Goal: Task Accomplishment & Management: Use online tool/utility

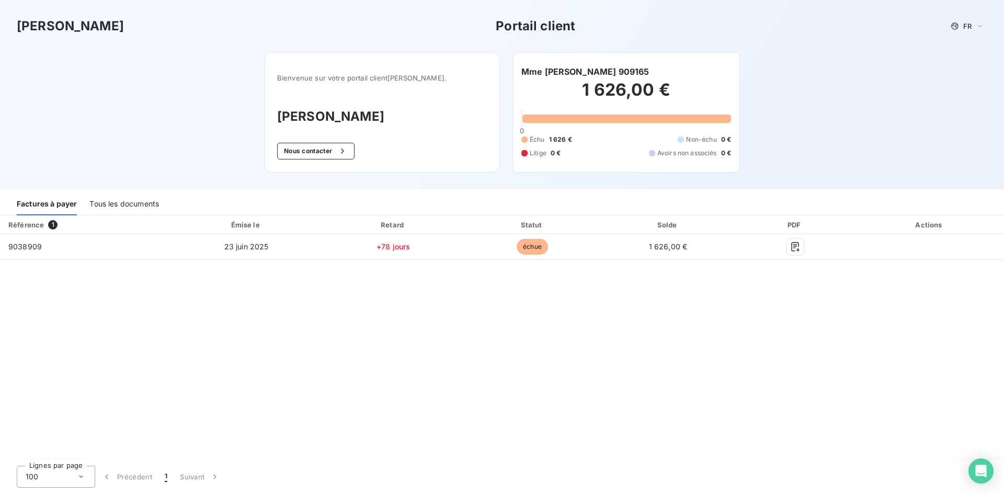
click at [626, 74] on h6 "Mme [PERSON_NAME] 909165" at bounding box center [585, 71] width 128 height 13
drag, startPoint x: 640, startPoint y: 73, endPoint x: 609, endPoint y: 72, distance: 31.4
click at [609, 72] on div "Mme Alysson amory 909165" at bounding box center [626, 71] width 210 height 13
copy h6 "909165"
click at [108, 209] on div "Tous les documents" at bounding box center [124, 204] width 70 height 22
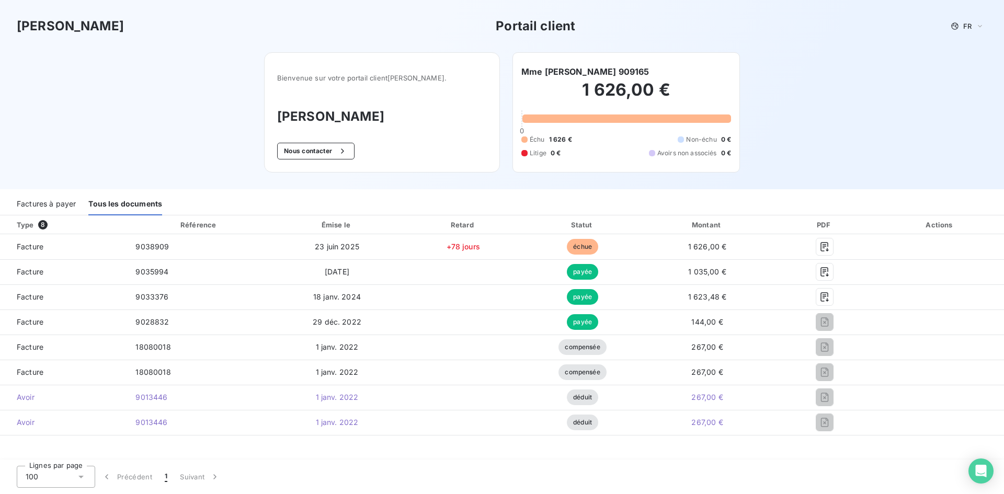
drag, startPoint x: 466, startPoint y: 112, endPoint x: 426, endPoint y: 127, distance: 42.8
click at [426, 127] on div "Bienvenue sur votre portail client Hogrefe . Hogrefe Nous contacter" at bounding box center [382, 112] width 236 height 120
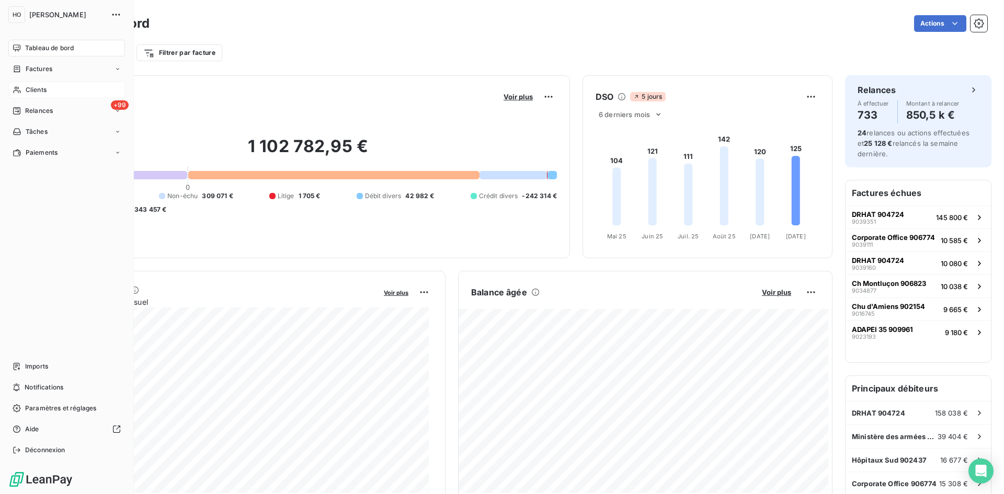
click at [37, 91] on span "Clients" at bounding box center [36, 89] width 21 height 9
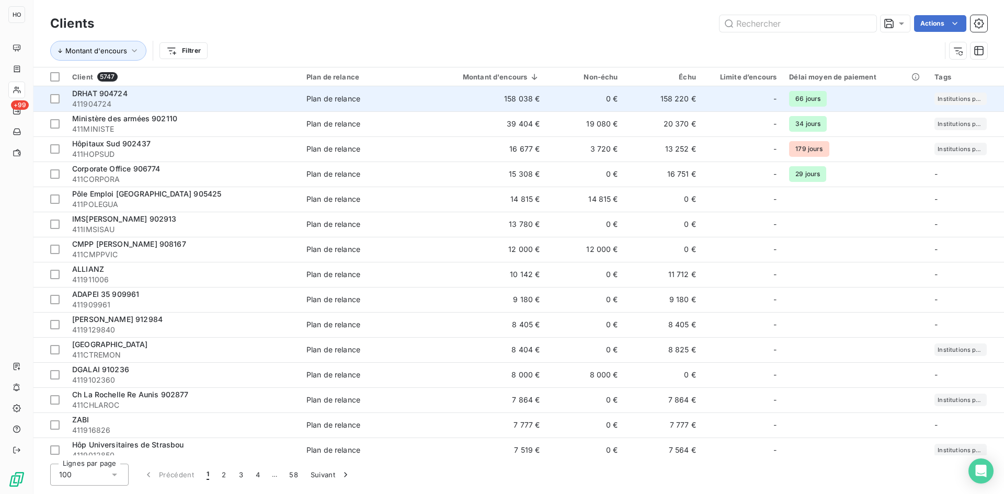
click at [128, 97] on div "DRHAT 904724" at bounding box center [183, 93] width 222 height 10
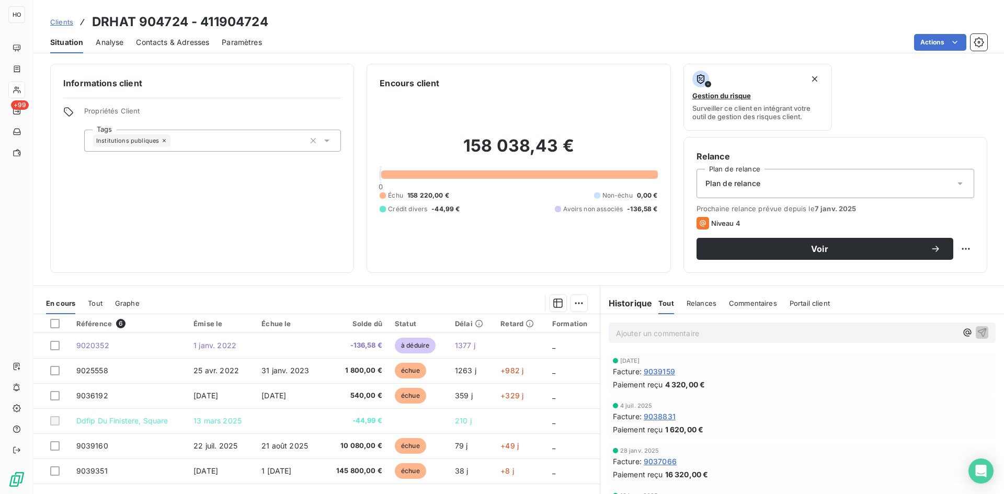
click at [115, 39] on span "Analyse" at bounding box center [110, 42] width 28 height 10
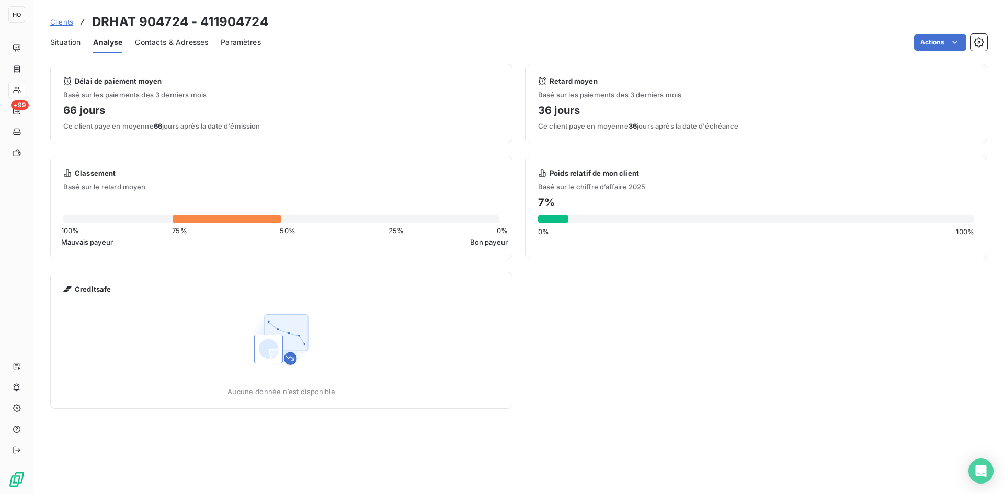
click at [237, 43] on span "Paramètres" at bounding box center [241, 42] width 40 height 10
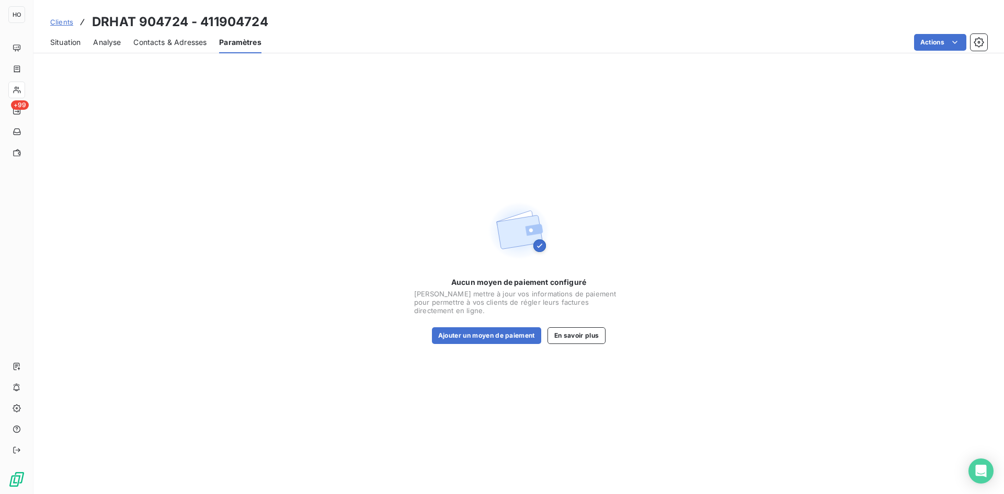
click at [181, 42] on span "Contacts & Adresses" at bounding box center [169, 42] width 73 height 10
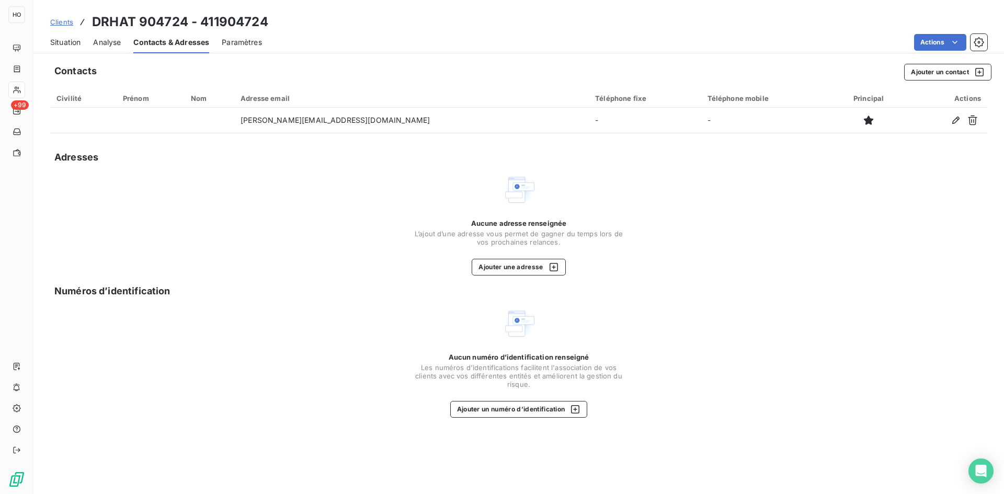
click at [111, 42] on span "Analyse" at bounding box center [107, 42] width 28 height 10
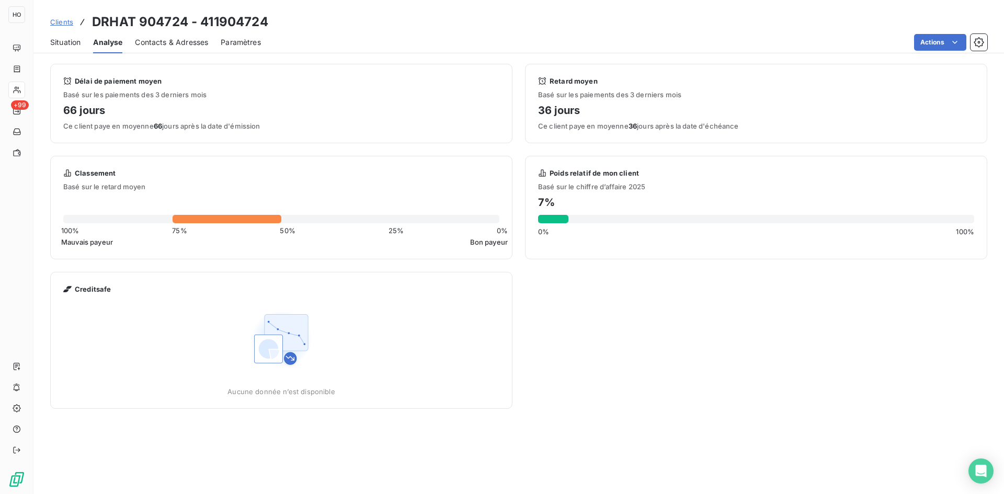
click at [66, 40] on span "Situation" at bounding box center [65, 42] width 30 height 10
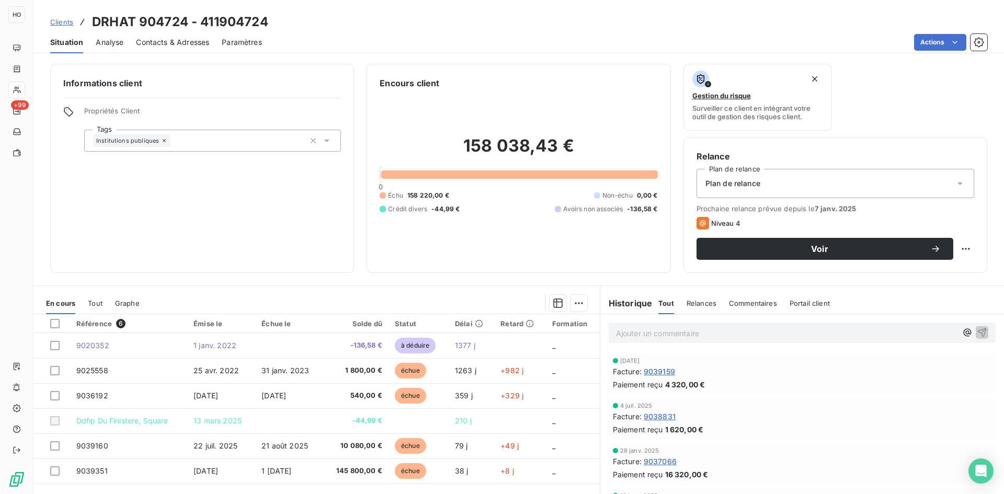
click at [110, 45] on span "Analyse" at bounding box center [110, 42] width 28 height 10
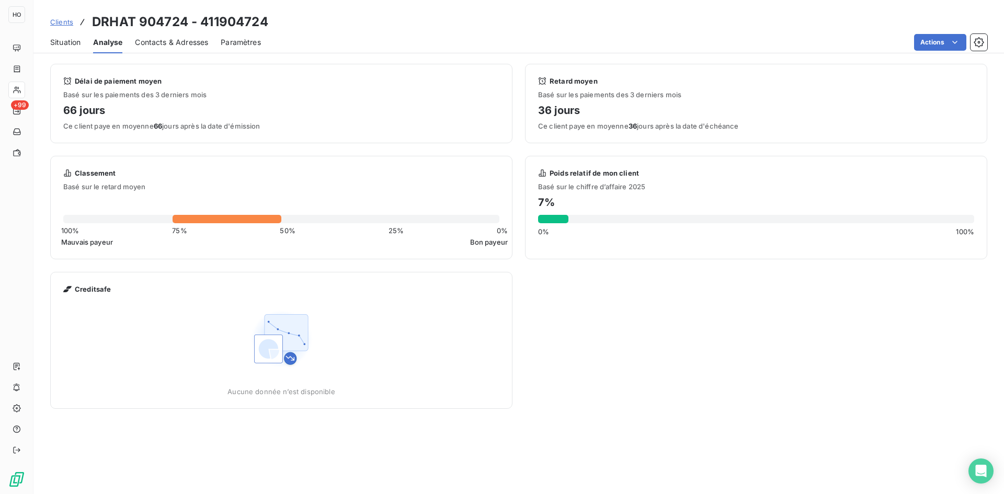
click at [76, 48] on div "Situation" at bounding box center [65, 42] width 30 height 22
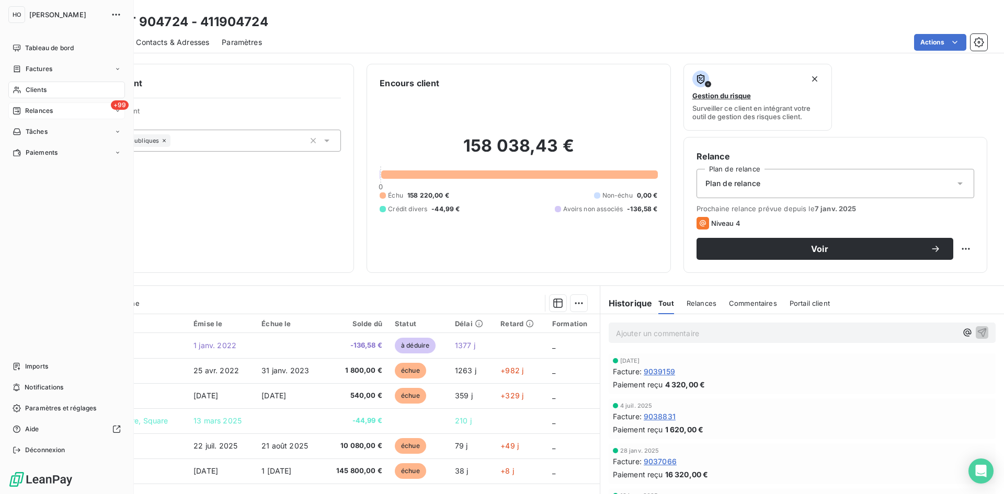
click at [40, 107] on span "Relances" at bounding box center [39, 110] width 28 height 9
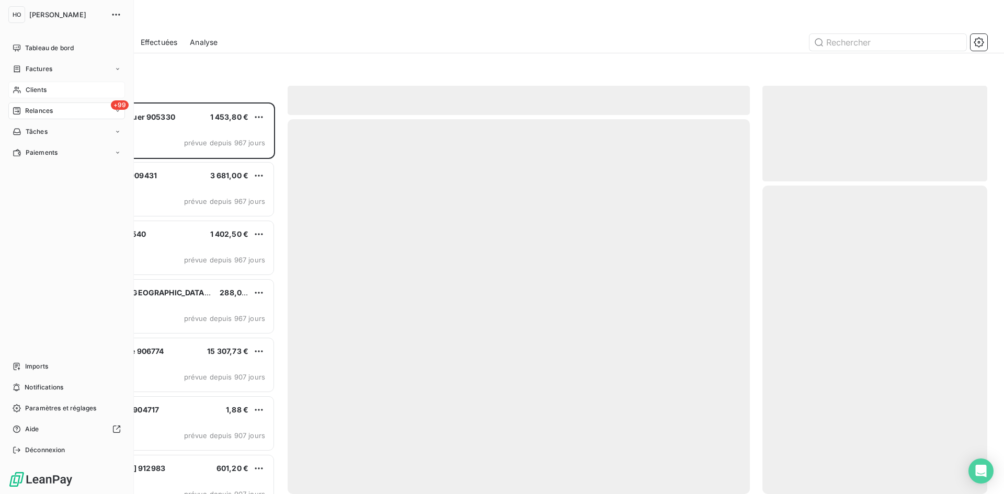
scroll to position [384, 217]
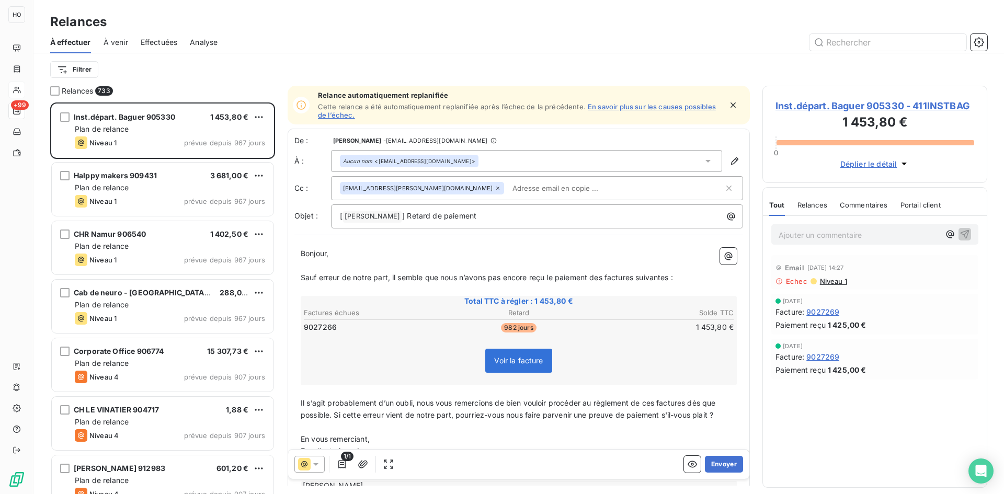
click at [127, 42] on span "À venir" at bounding box center [116, 42] width 25 height 10
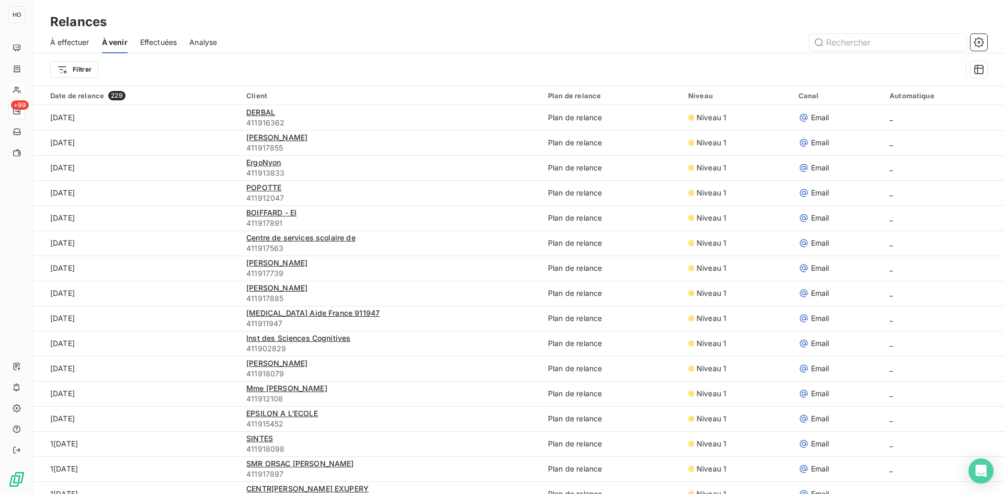
click at [202, 38] on span "Analyse" at bounding box center [203, 42] width 28 height 10
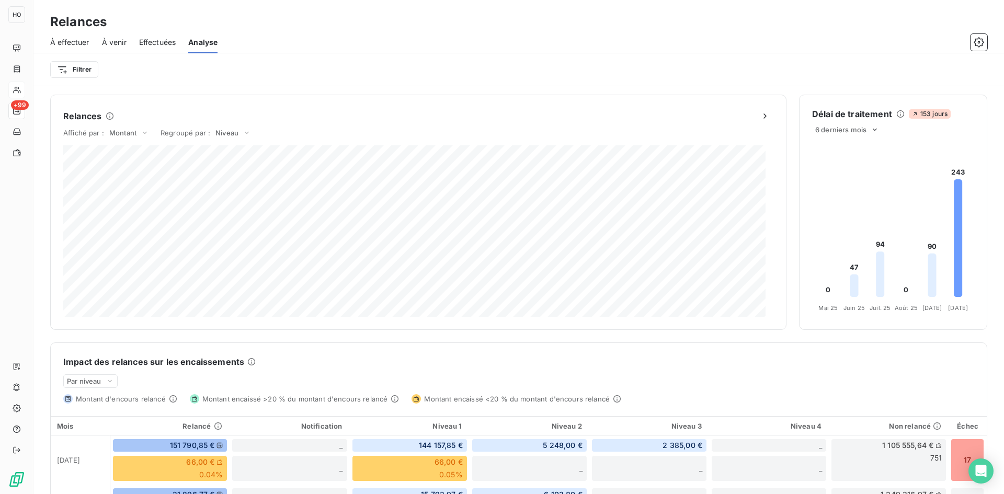
click at [876, 268] on icon at bounding box center [880, 274] width 8 height 45
click at [978, 39] on icon "button" at bounding box center [979, 42] width 10 height 10
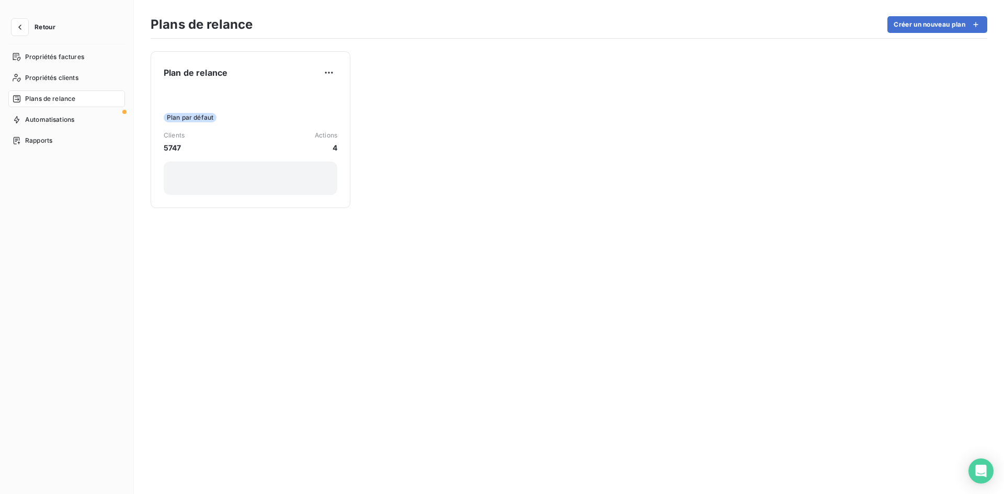
click at [64, 99] on span "Plans de relance" at bounding box center [50, 98] width 50 height 9
click at [916, 27] on button "Créer un nouveau plan" at bounding box center [937, 24] width 100 height 17
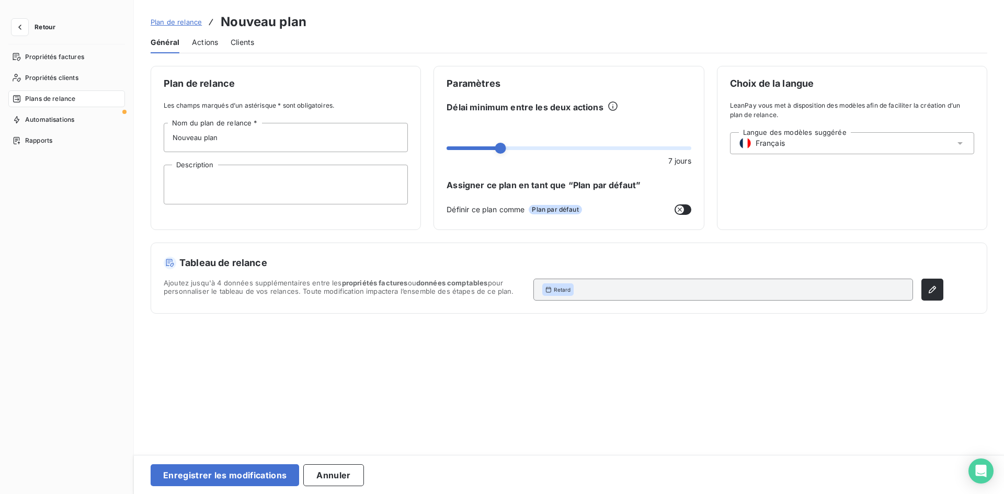
click at [243, 39] on span "Clients" at bounding box center [243, 42] width 24 height 10
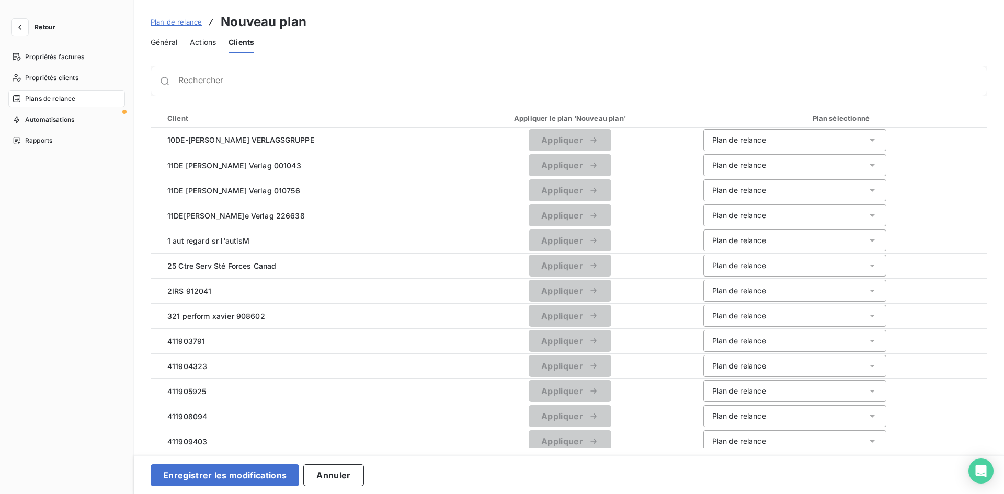
click at [201, 49] on div "Actions" at bounding box center [203, 42] width 26 height 22
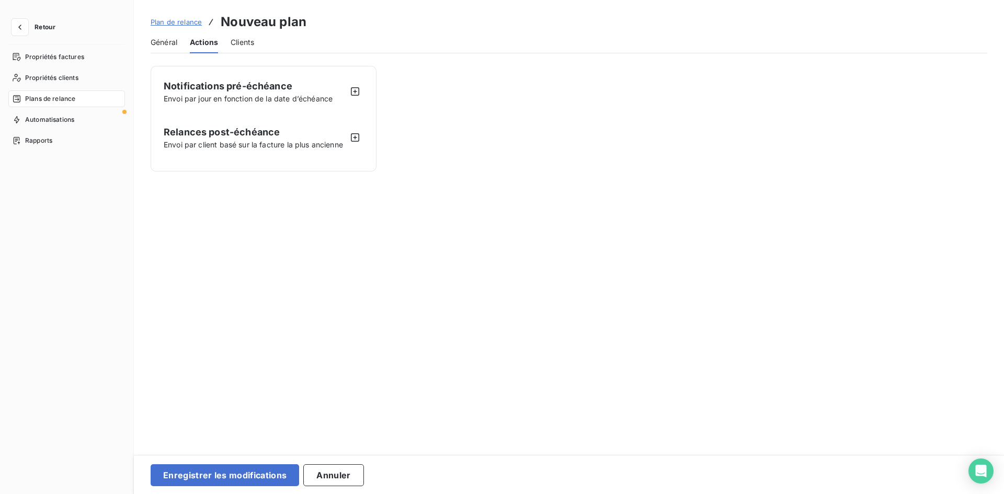
click at [164, 43] on span "Général" at bounding box center [164, 42] width 27 height 10
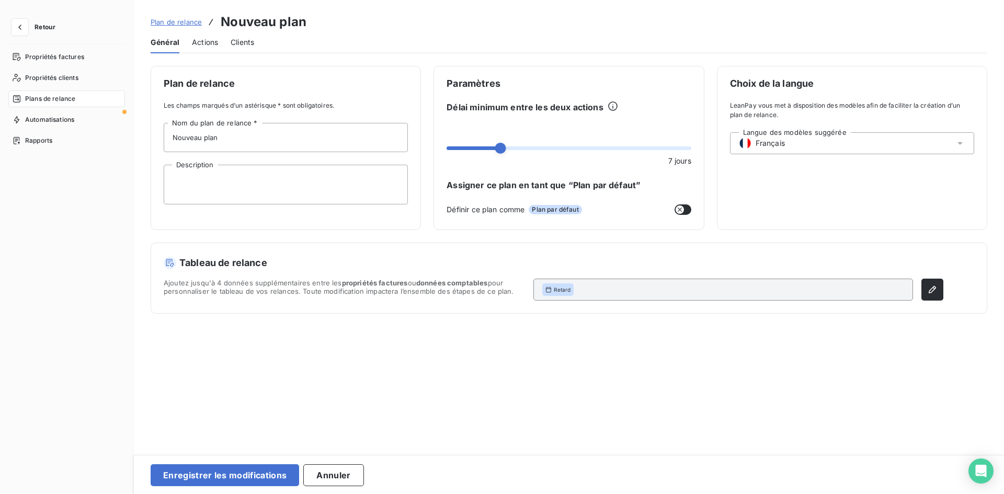
click at [709, 277] on div "Tableau de relance Ajoutez jusqu'à 4 données supplémentaires entre les propriét…" at bounding box center [554, 278] width 780 height 45
click at [931, 283] on button "button" at bounding box center [932, 290] width 22 height 22
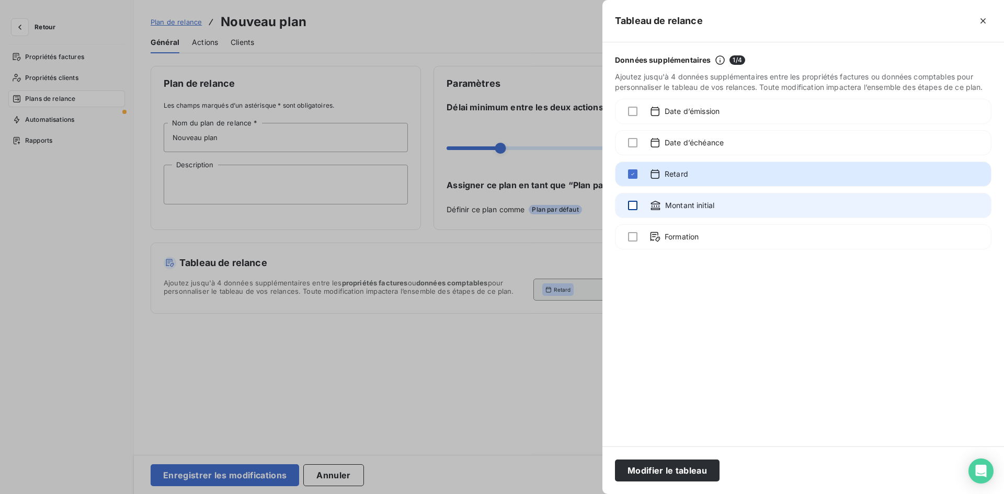
click at [632, 208] on div at bounding box center [632, 205] width 9 height 9
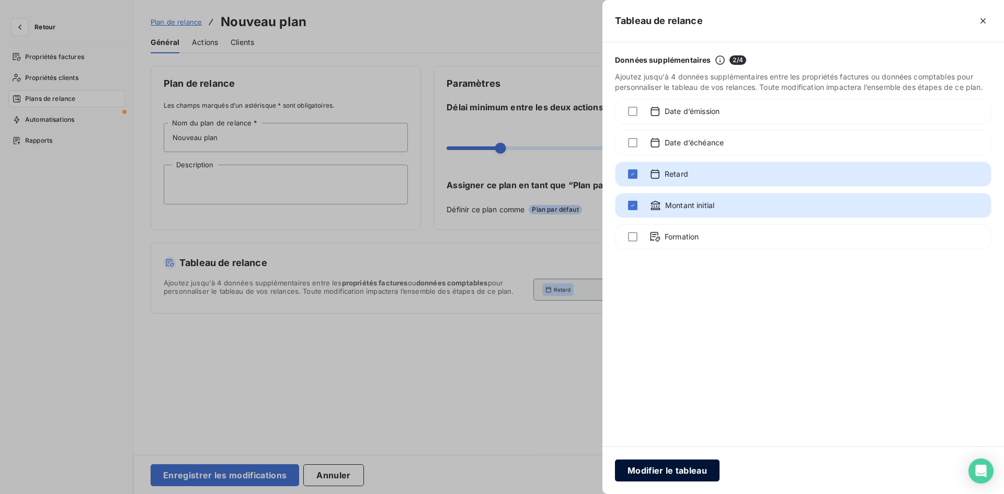
click at [682, 469] on button "Modifier le tableau" at bounding box center [667, 471] width 105 height 22
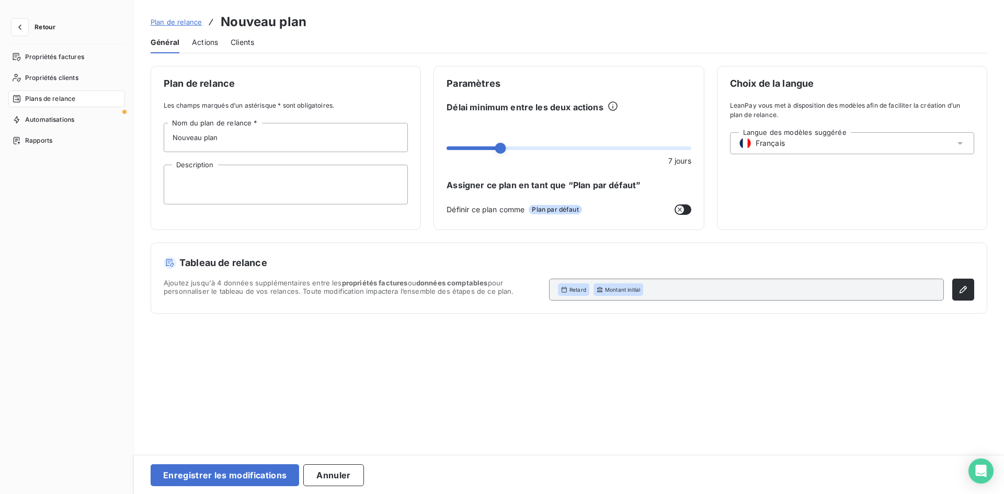
click at [203, 43] on span "Actions" at bounding box center [205, 42] width 26 height 10
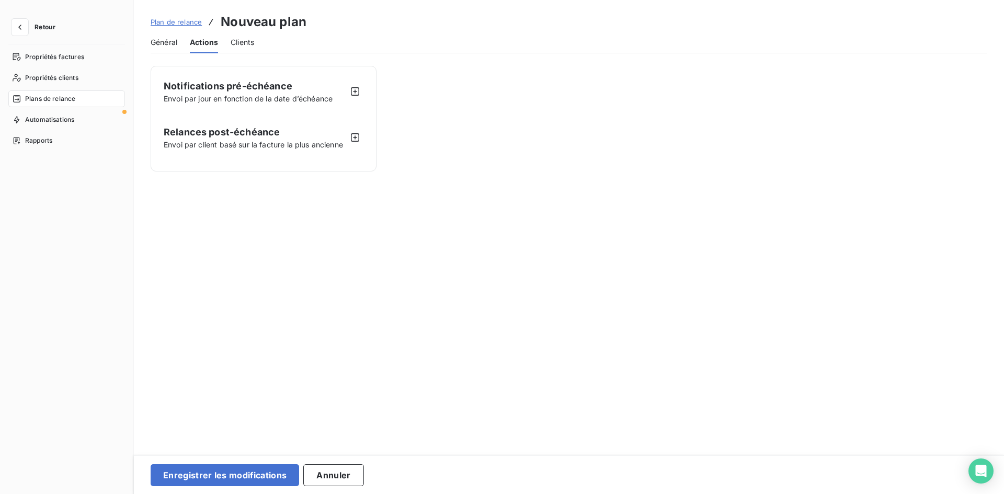
click at [163, 48] on div "Général" at bounding box center [164, 42] width 27 height 22
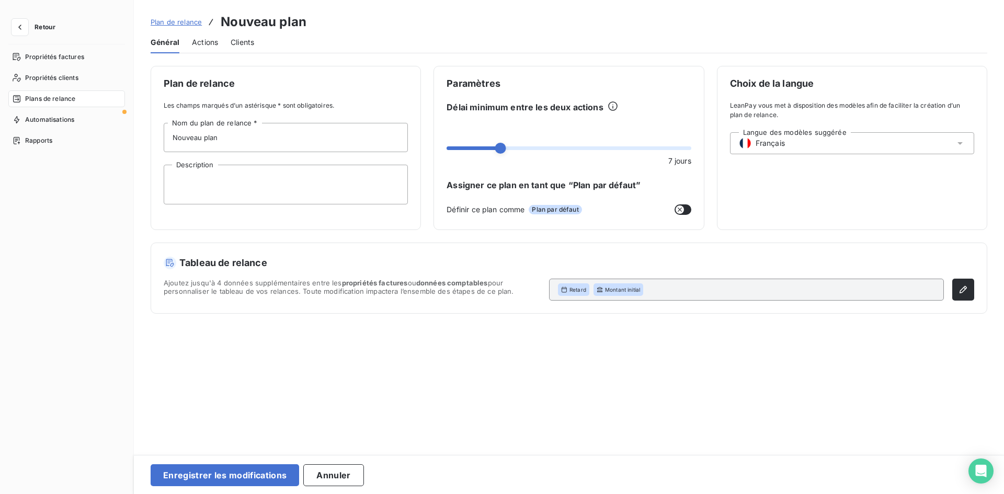
click at [204, 44] on span "Actions" at bounding box center [205, 42] width 26 height 10
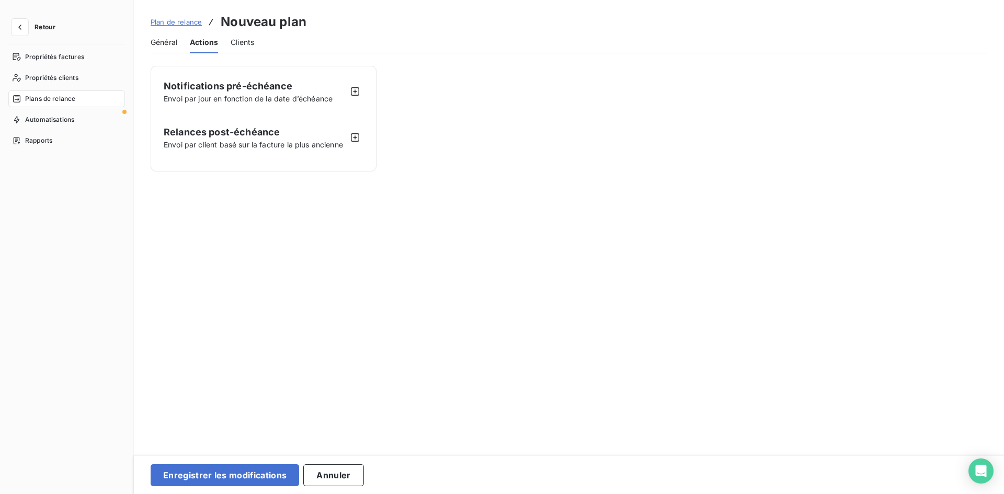
click at [163, 38] on span "Général" at bounding box center [164, 42] width 27 height 10
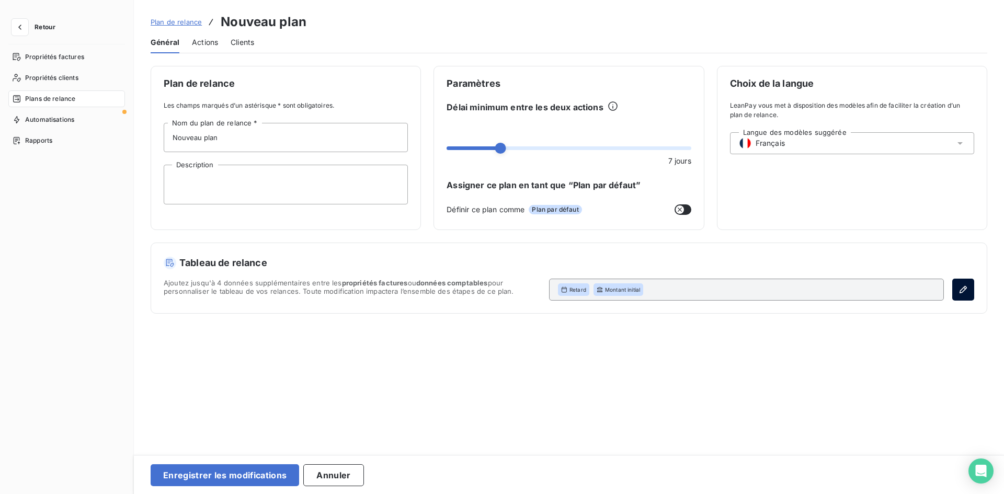
click at [960, 293] on icon "button" at bounding box center [963, 289] width 10 height 10
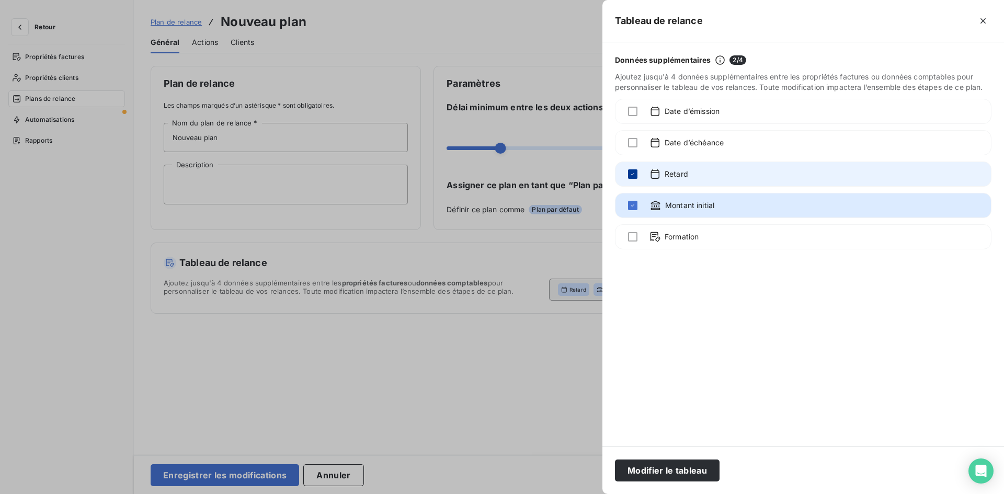
click at [633, 172] on icon at bounding box center [633, 174] width 6 height 6
click at [633, 172] on div at bounding box center [632, 173] width 9 height 9
click at [632, 201] on div at bounding box center [632, 205] width 9 height 9
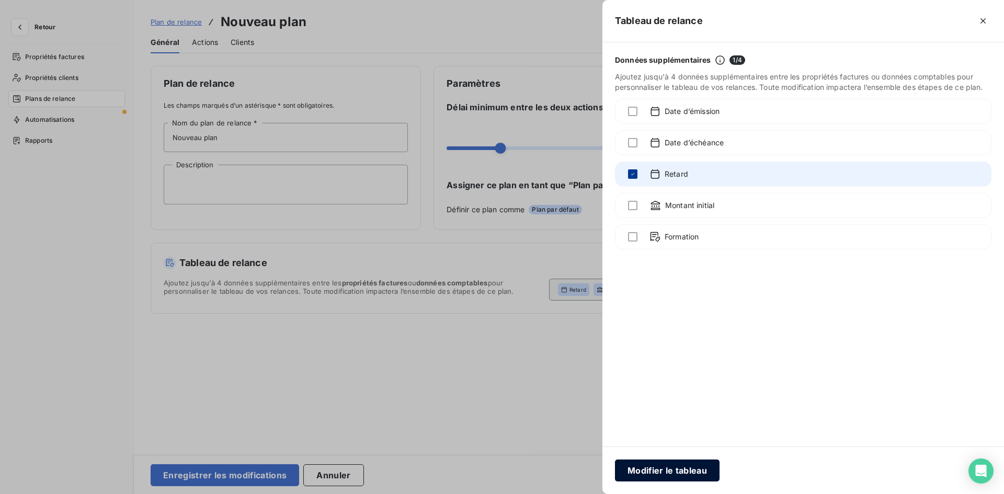
click at [677, 467] on button "Modifier le tableau" at bounding box center [667, 471] width 105 height 22
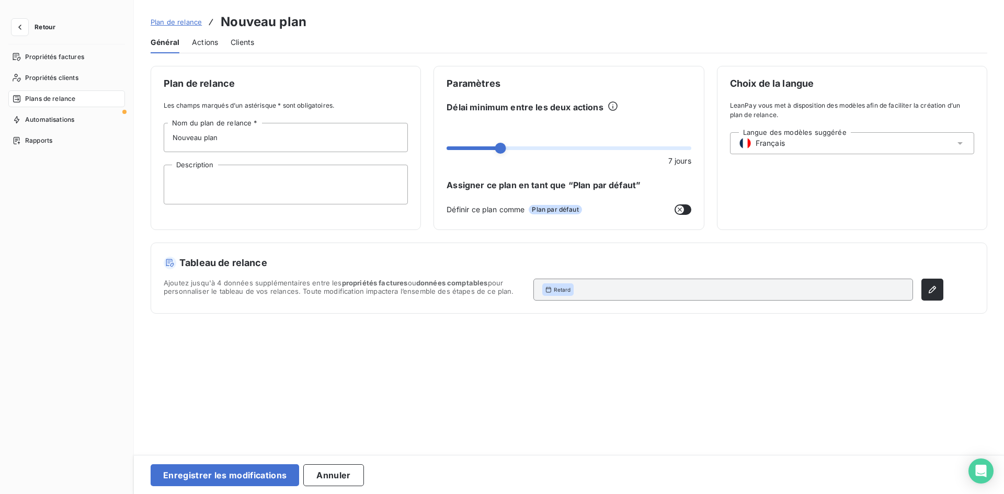
click at [237, 42] on span "Clients" at bounding box center [243, 42] width 24 height 10
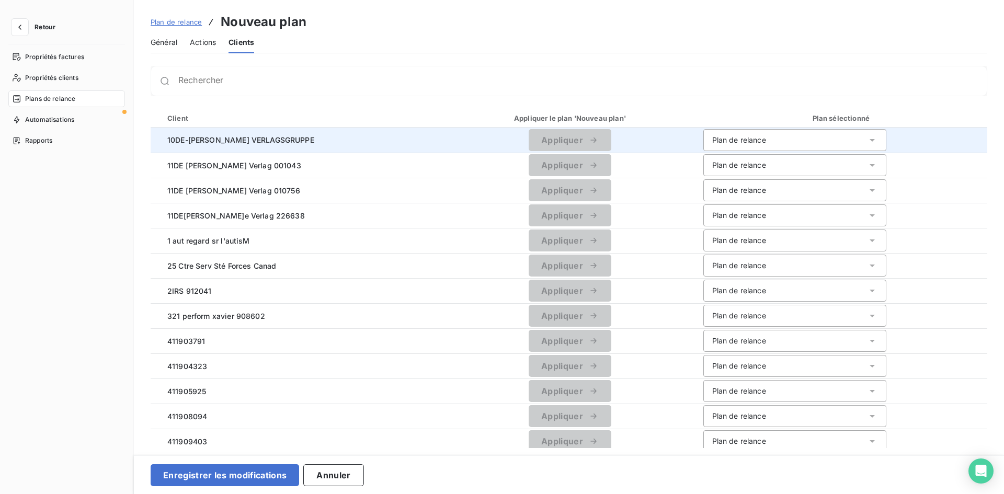
click at [870, 139] on icon at bounding box center [872, 140] width 5 height 3
click at [867, 139] on icon at bounding box center [872, 140] width 10 height 10
click at [262, 84] on input "Rechercher" at bounding box center [582, 85] width 808 height 10
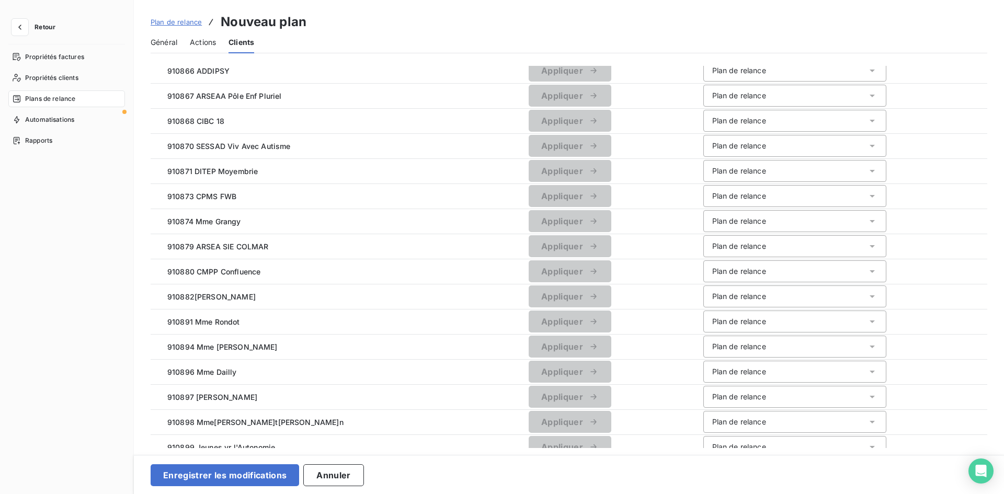
scroll to position [1006, 0]
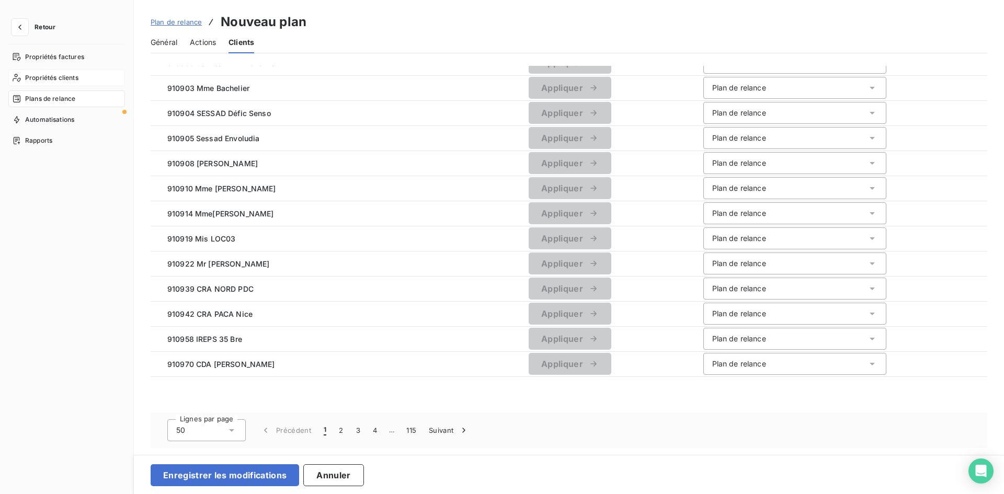
click at [62, 79] on span "Propriétés clients" at bounding box center [51, 77] width 53 height 9
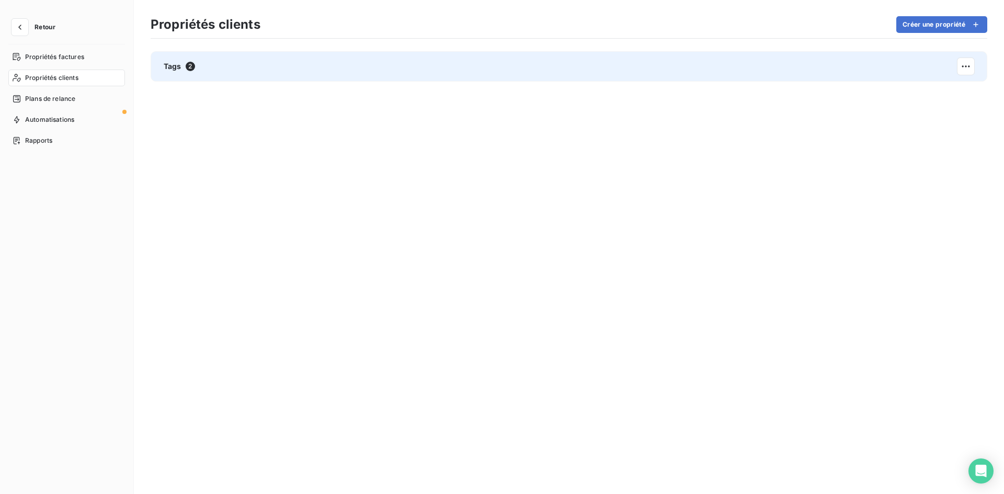
click at [190, 69] on span "2" at bounding box center [190, 66] width 9 height 9
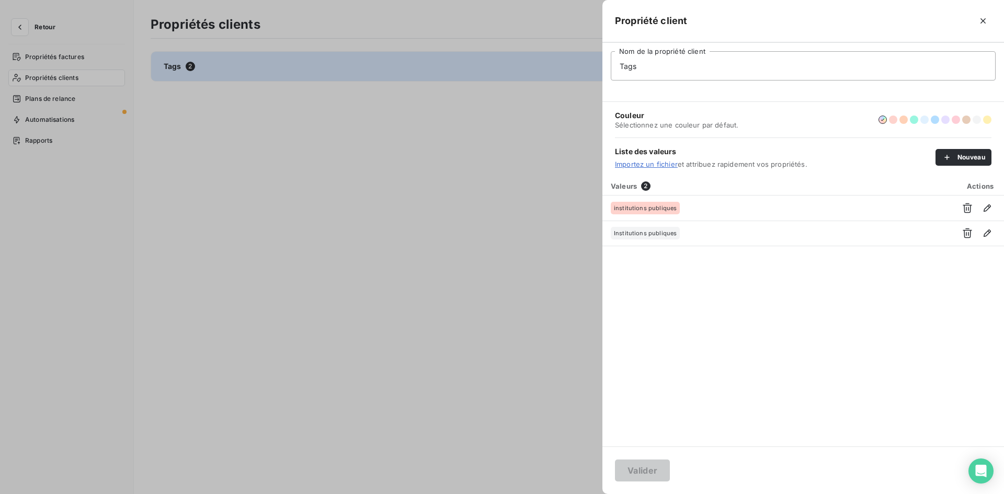
click at [522, 202] on div at bounding box center [502, 247] width 1004 height 494
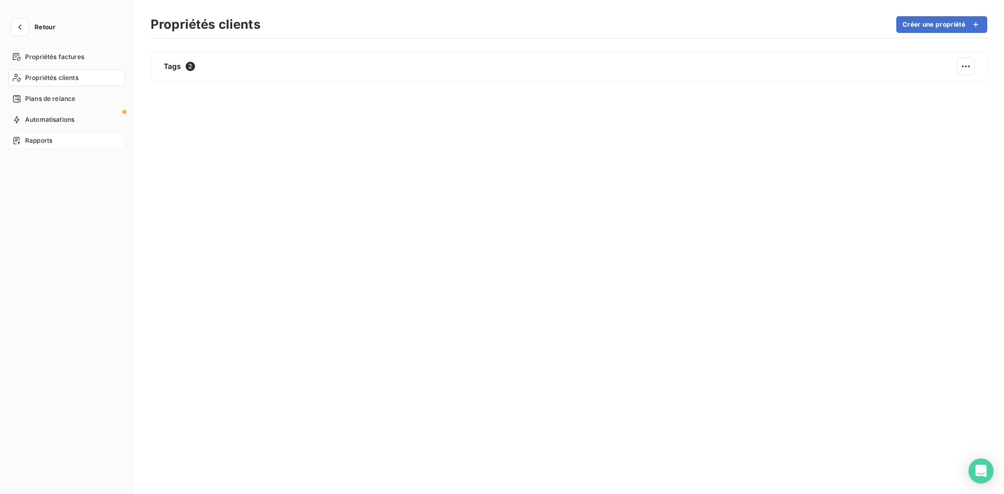
click at [54, 140] on div "Rapports" at bounding box center [66, 140] width 117 height 17
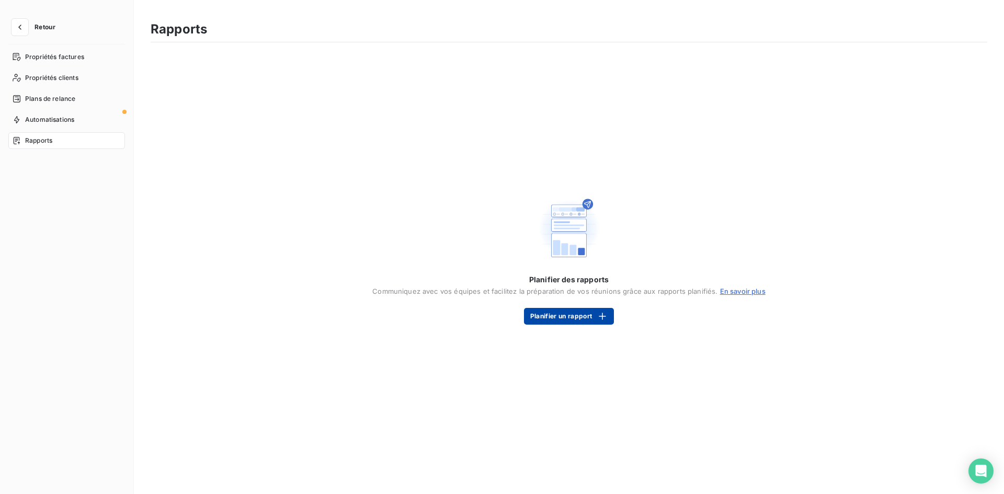
click at [584, 314] on button "Planifier un rapport" at bounding box center [569, 316] width 90 height 17
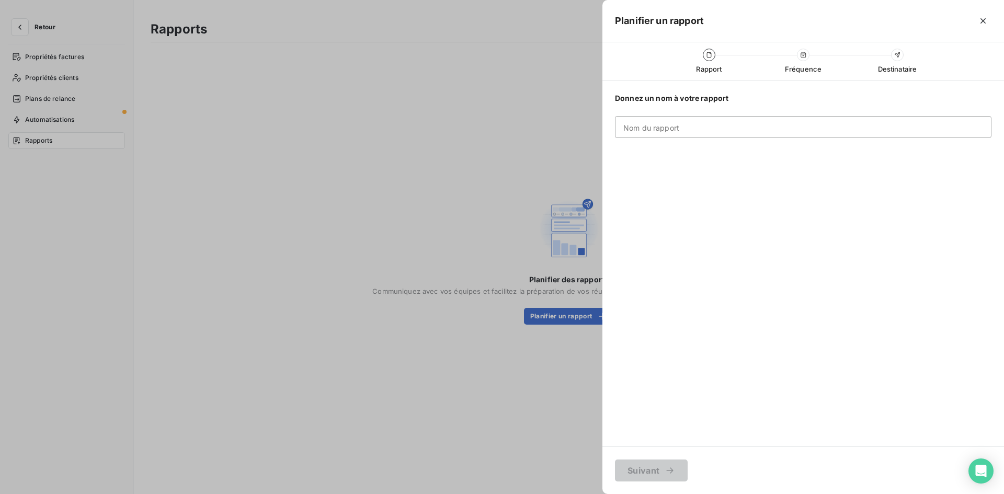
click at [669, 123] on input "Nom du rapport" at bounding box center [803, 127] width 376 height 22
type input "chorus"
click at [667, 465] on button "Suivant" at bounding box center [651, 471] width 73 height 22
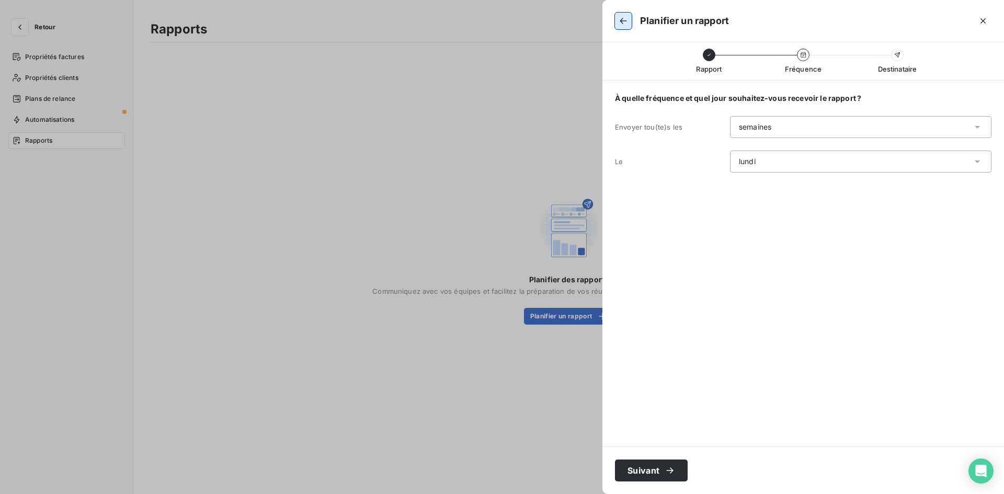
click at [618, 21] on button "button" at bounding box center [623, 21] width 17 height 17
click at [696, 129] on input "chorus" at bounding box center [803, 127] width 376 height 22
type input "c"
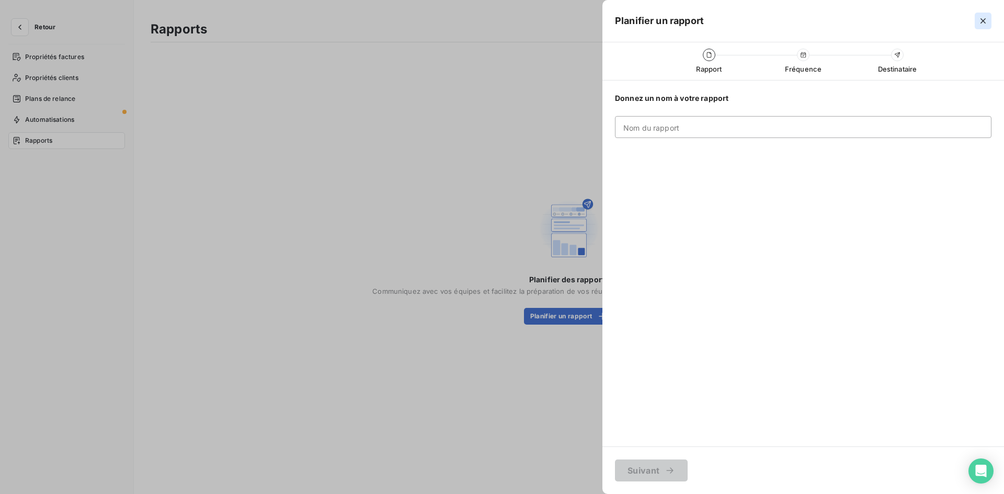
click at [984, 21] on icon "button" at bounding box center [982, 20] width 5 height 5
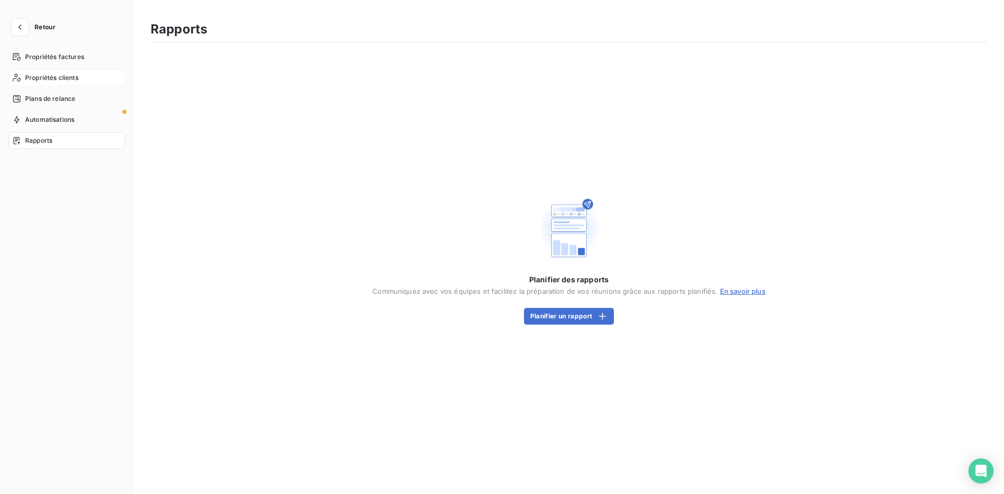
click at [65, 73] on div "Propriétés clients" at bounding box center [66, 78] width 117 height 17
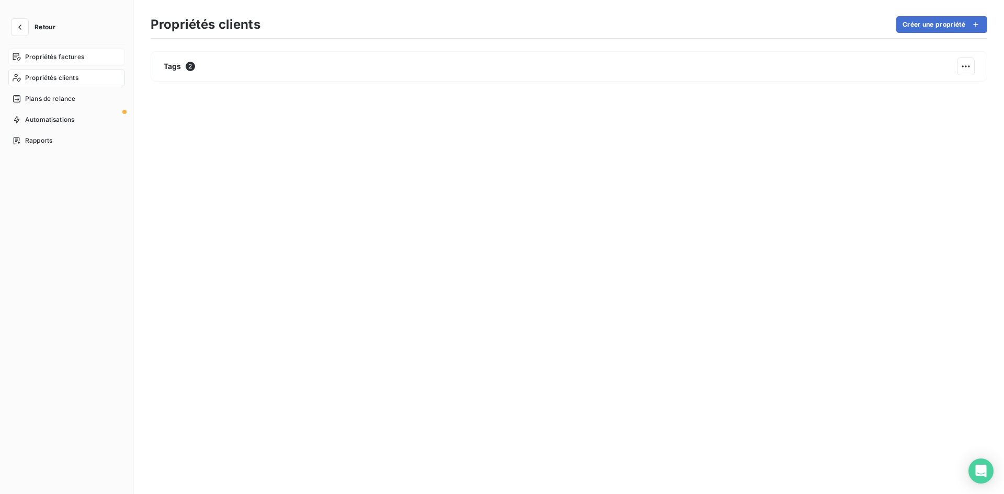
click at [71, 51] on div "Propriétés factures" at bounding box center [66, 57] width 117 height 17
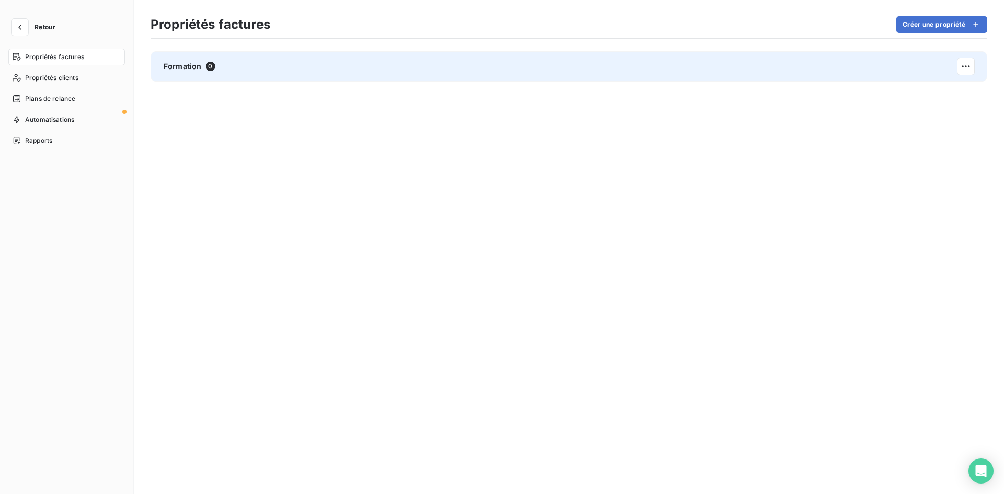
click at [241, 68] on div "Formation 0" at bounding box center [569, 66] width 837 height 30
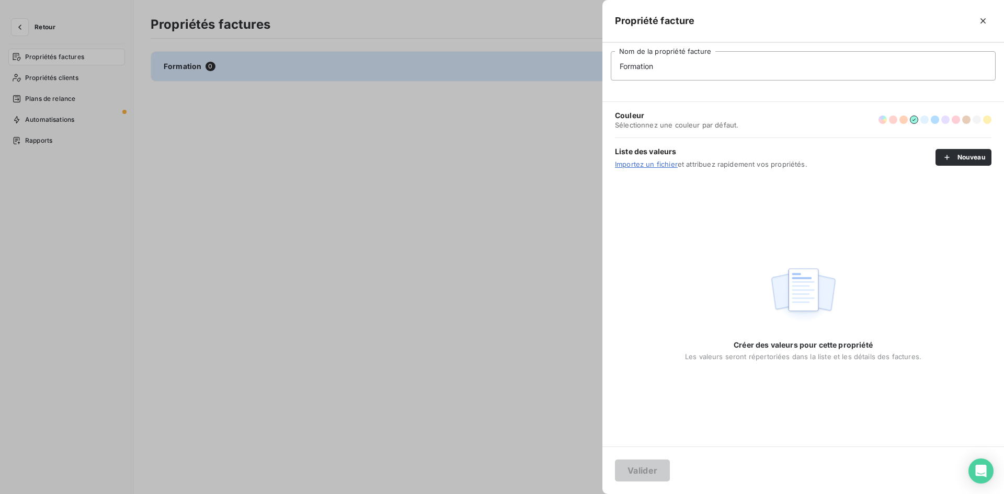
click at [647, 160] on link "Importez un fichier" at bounding box center [646, 164] width 63 height 8
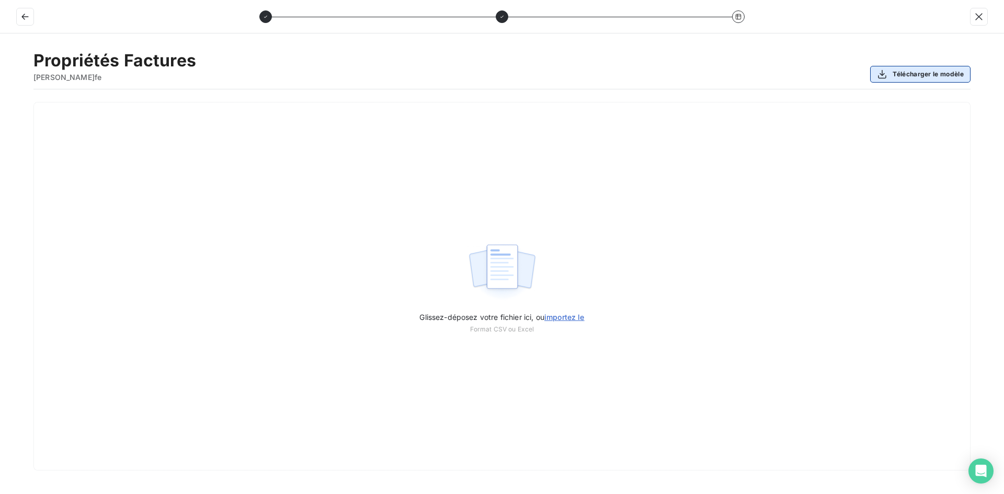
click at [922, 78] on button "Télécharger le modèle" at bounding box center [920, 74] width 100 height 17
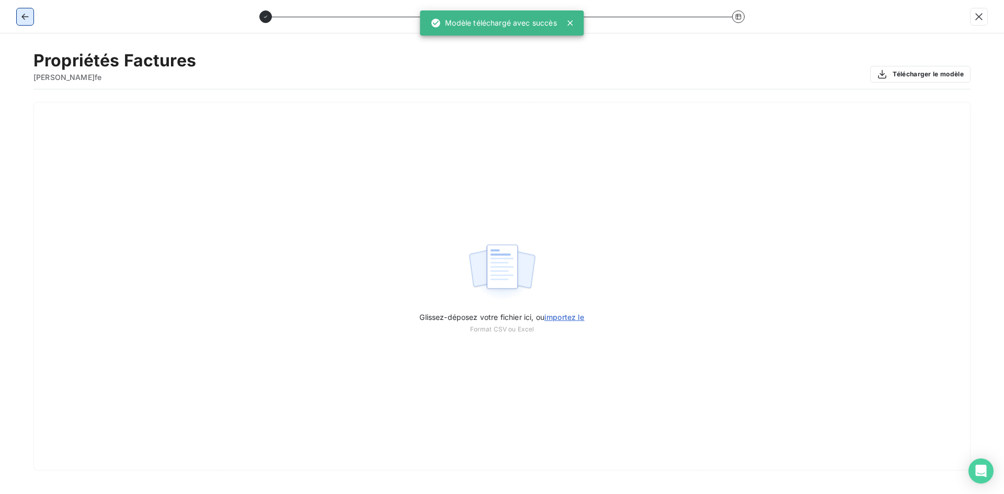
click at [24, 17] on icon "button" at bounding box center [24, 17] width 7 height 6
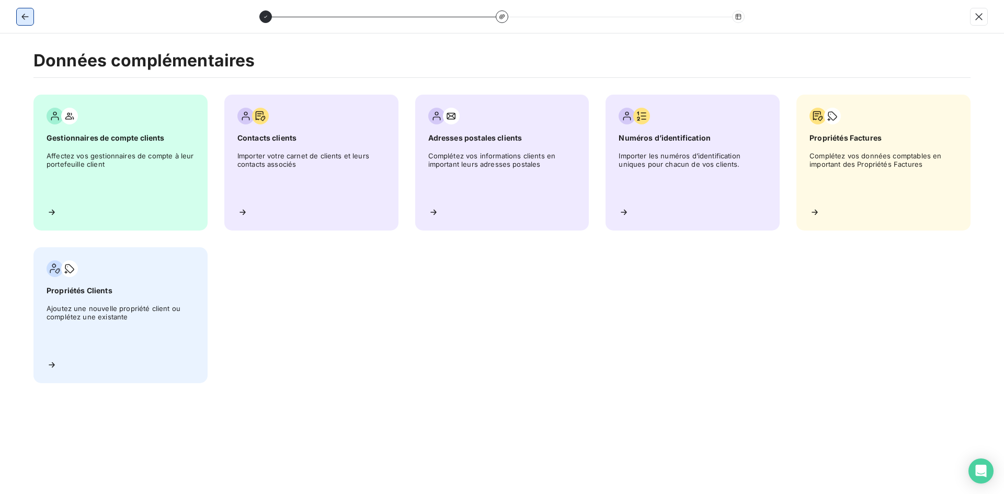
click at [23, 15] on icon "button" at bounding box center [24, 17] width 7 height 6
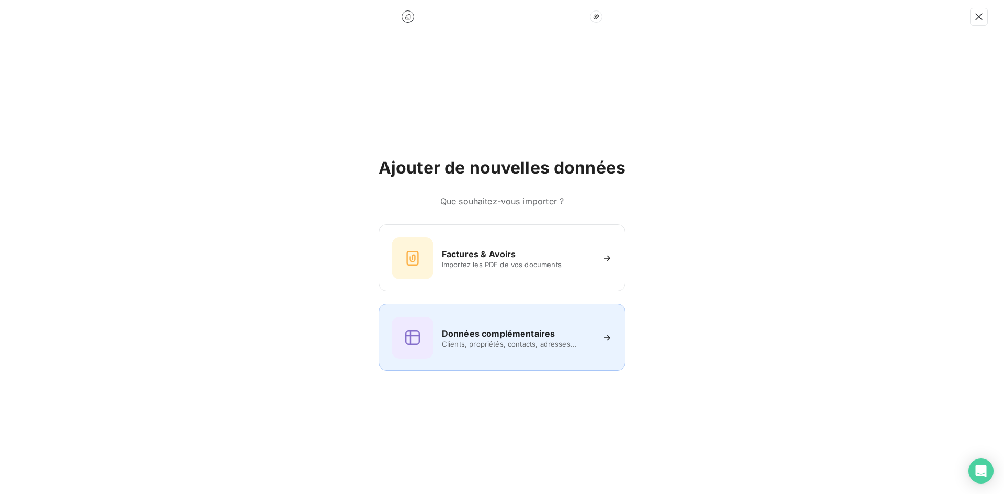
click at [527, 344] on span "Clients, propriétés, contacts, adresses..." at bounding box center [518, 344] width 152 height 8
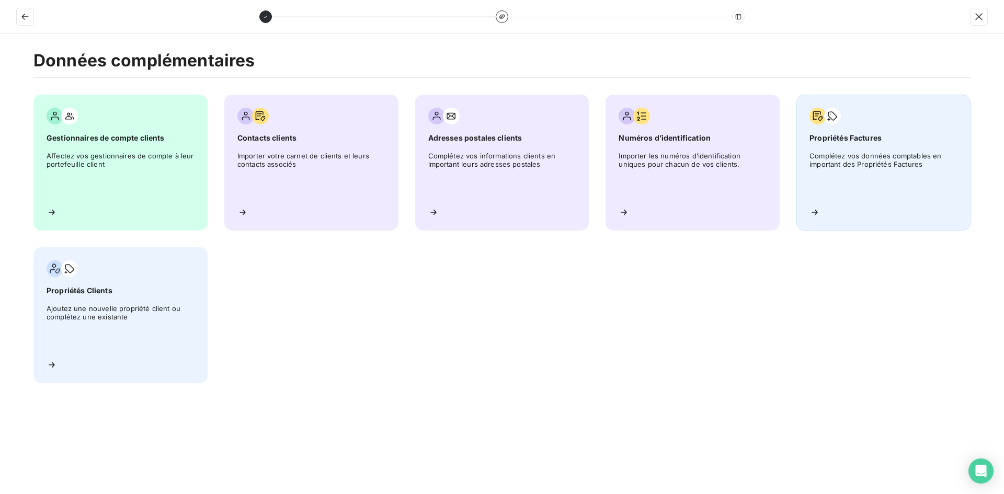
click at [865, 169] on span "Complétez vos données comptables en important des Propriétés Factures" at bounding box center [883, 175] width 148 height 47
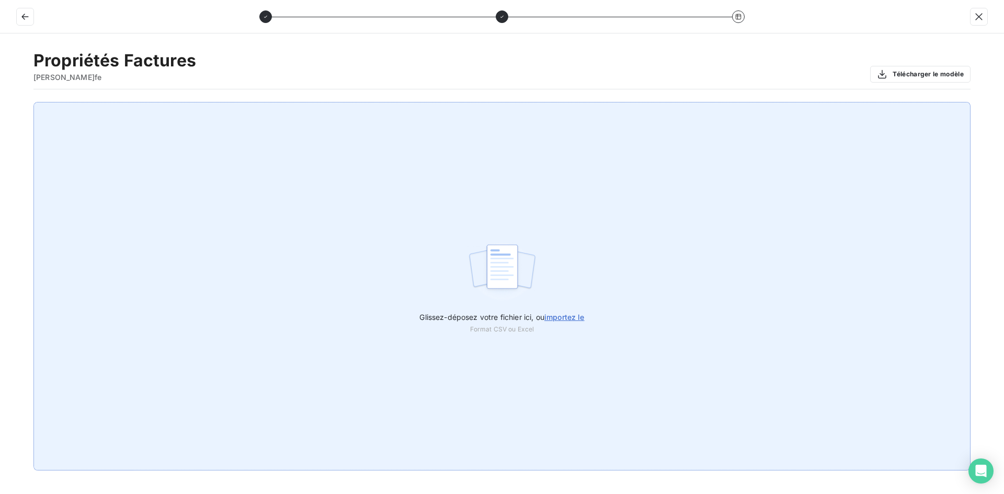
click at [563, 315] on span "importez le" at bounding box center [564, 317] width 40 height 9
click at [1, 102] on input "Glissez-déposez votre fichier ici, ou importez le" at bounding box center [0, 102] width 1 height 1
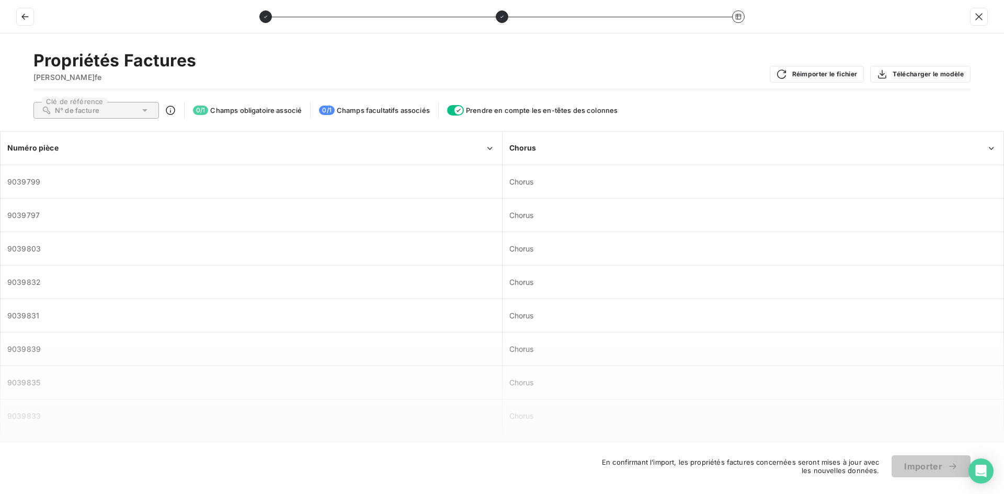
click at [342, 111] on span "Champs facultatifs associés" at bounding box center [383, 110] width 93 height 8
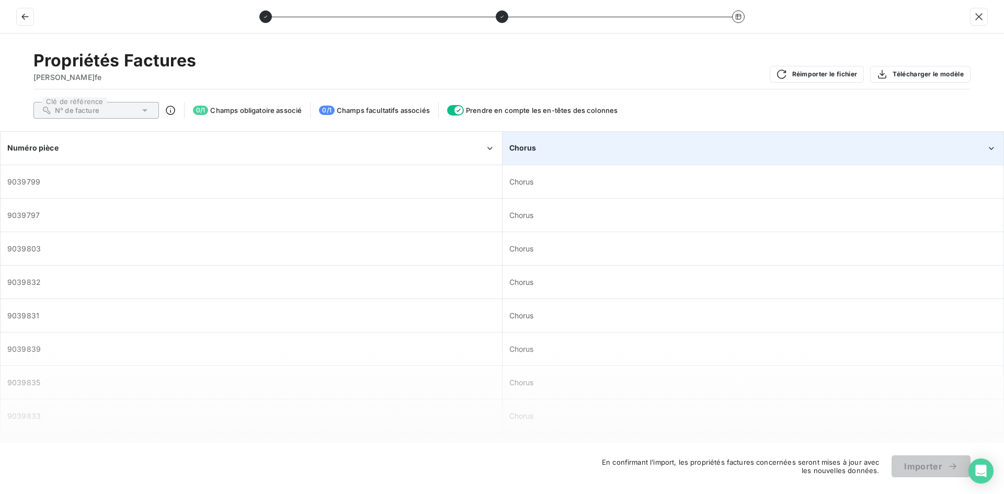
click at [621, 151] on div "Chorus" at bounding box center [747, 148] width 477 height 10
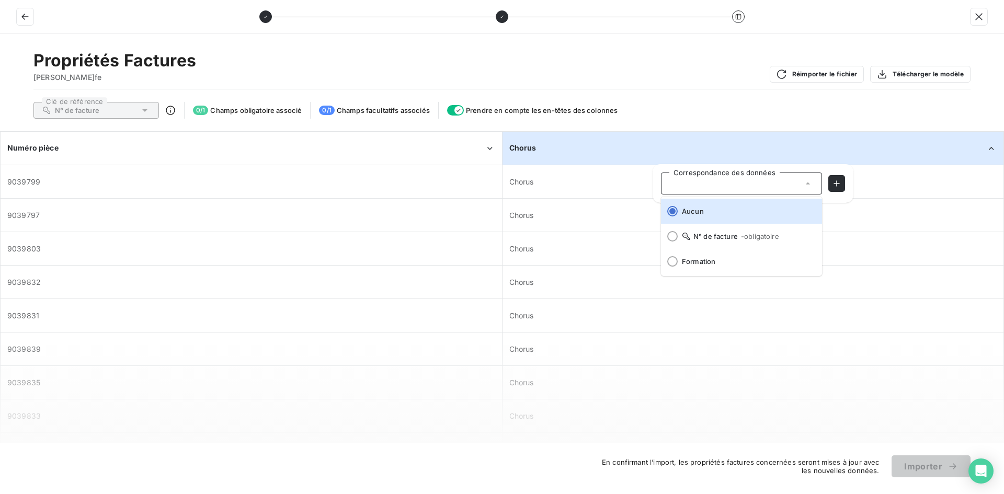
click at [621, 151] on div "Chorus" at bounding box center [747, 148] width 477 height 10
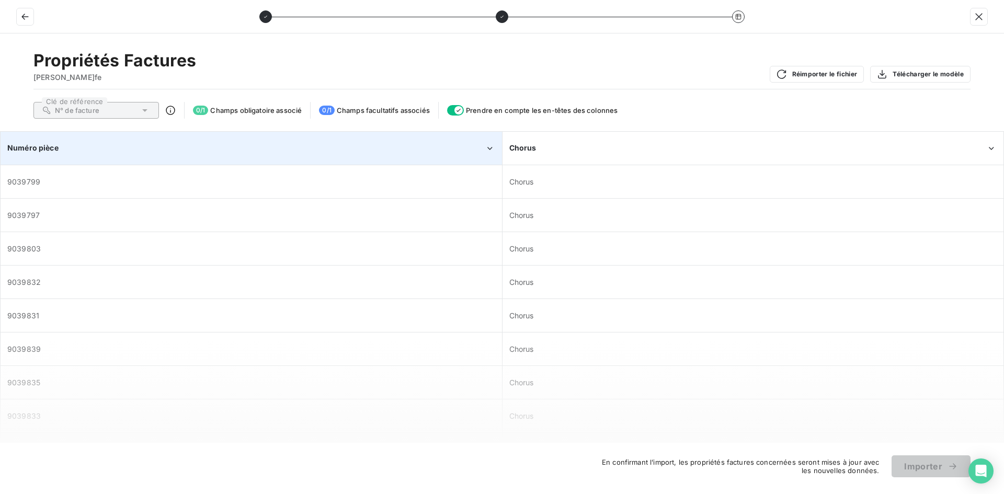
click at [433, 148] on div "Numéro pièce" at bounding box center [245, 148] width 477 height 10
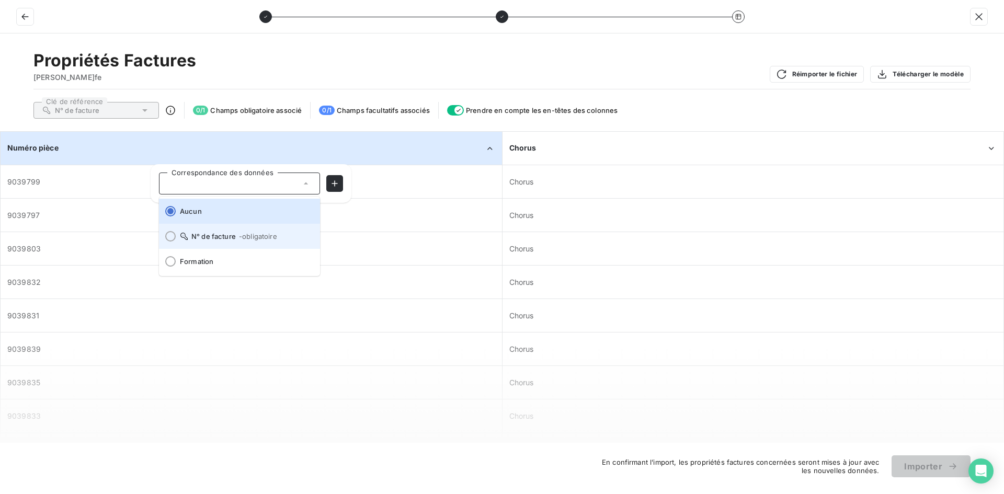
click at [263, 236] on span "- obligatoire" at bounding box center [258, 236] width 38 height 8
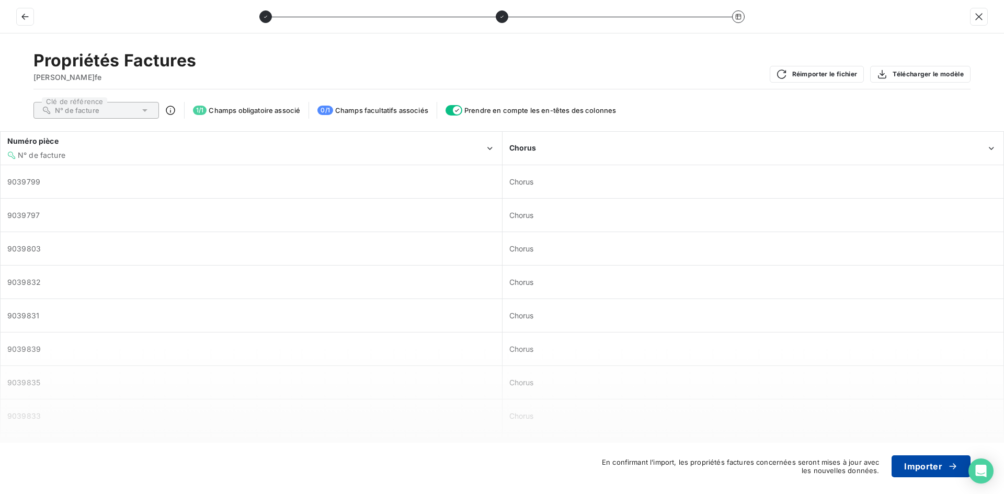
click at [934, 468] on button "Importer" at bounding box center [931, 466] width 79 height 22
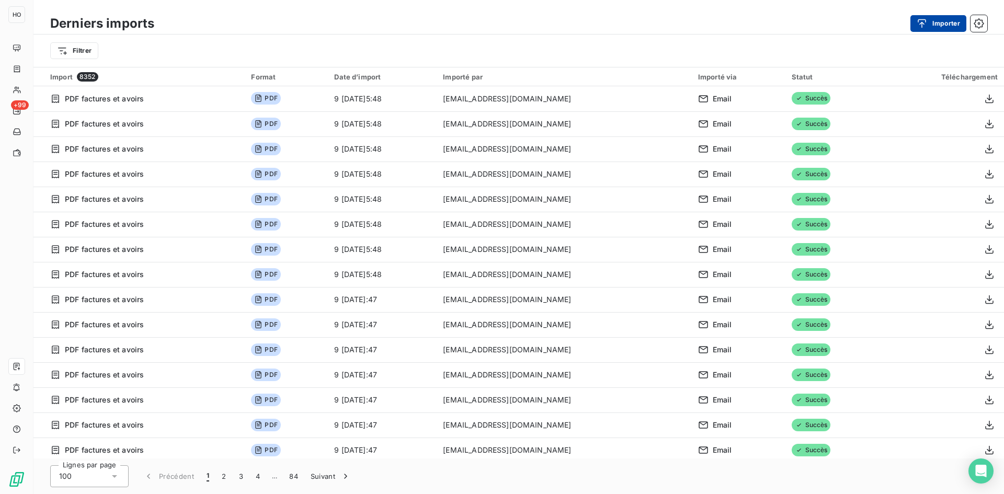
click at [944, 22] on button "Importer" at bounding box center [938, 23] width 56 height 17
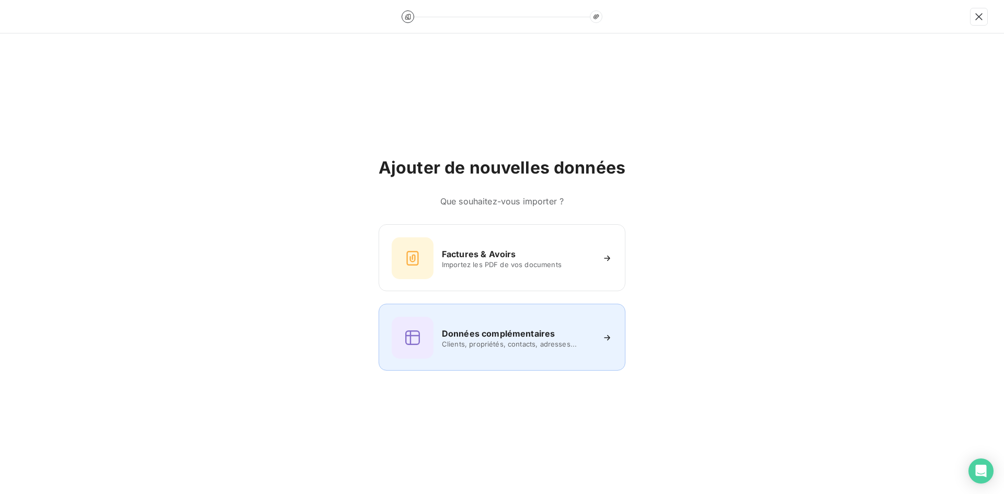
click at [515, 343] on span "Clients, propriétés, contacts, adresses..." at bounding box center [518, 344] width 152 height 8
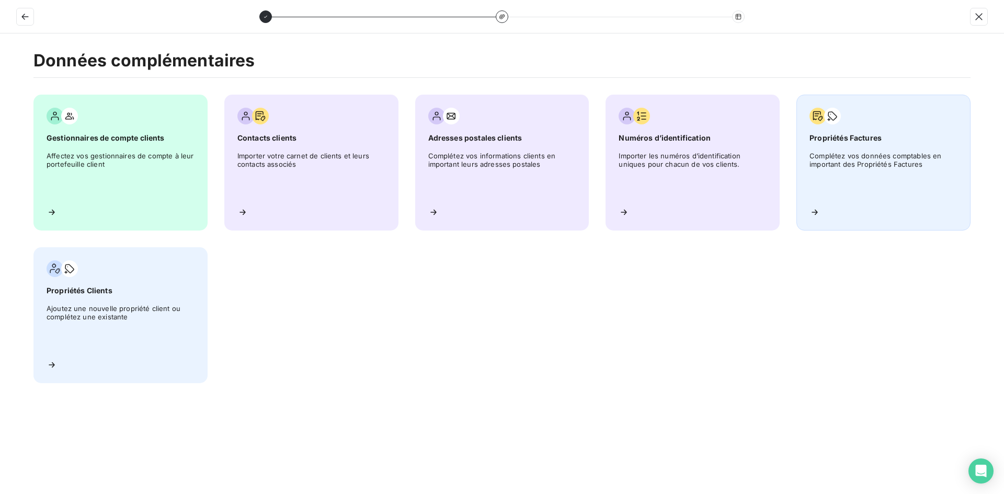
click at [862, 175] on span "Complétez vos données comptables en important des Propriétés Factures" at bounding box center [883, 175] width 148 height 47
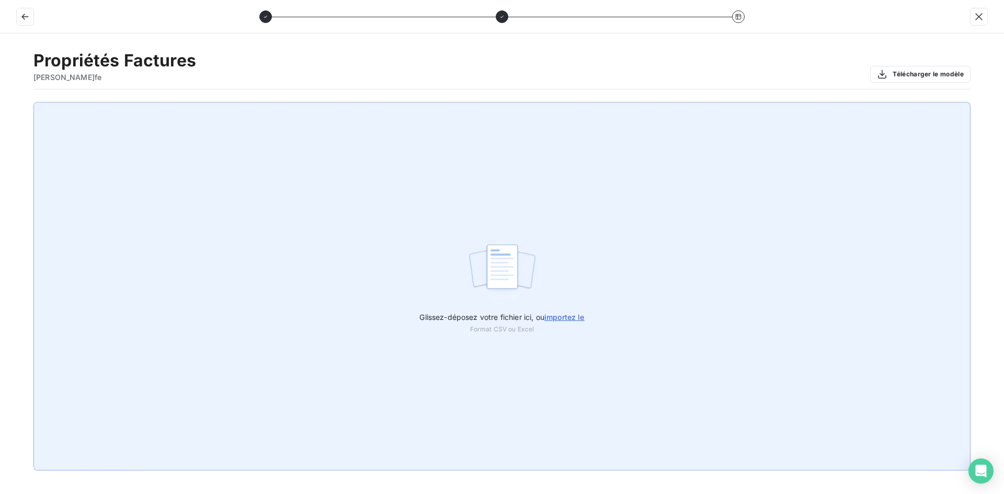
click at [572, 315] on span "importez le" at bounding box center [564, 317] width 40 height 9
click at [1, 102] on input "Glissez-déposez votre fichier ici, ou importez le" at bounding box center [0, 102] width 1 height 1
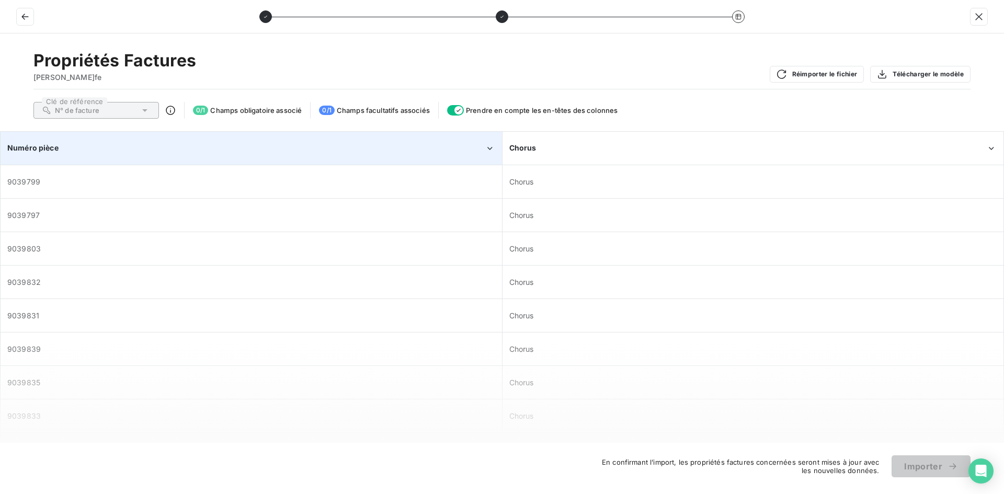
click at [334, 153] on div "Numéro pièce" at bounding box center [245, 148] width 477 height 10
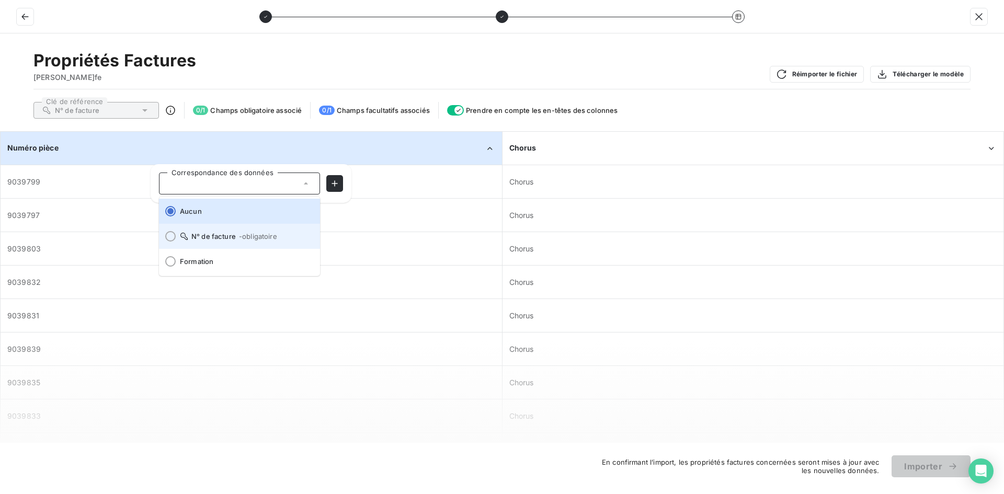
click at [212, 233] on span "N° de facture - obligatoire" at bounding box center [246, 236] width 132 height 8
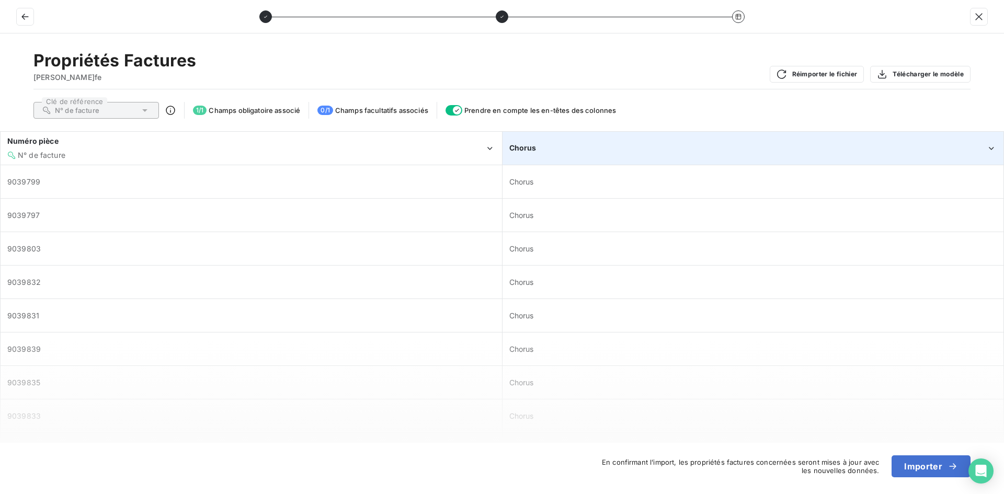
click at [585, 143] on div "Chorus" at bounding box center [747, 148] width 477 height 10
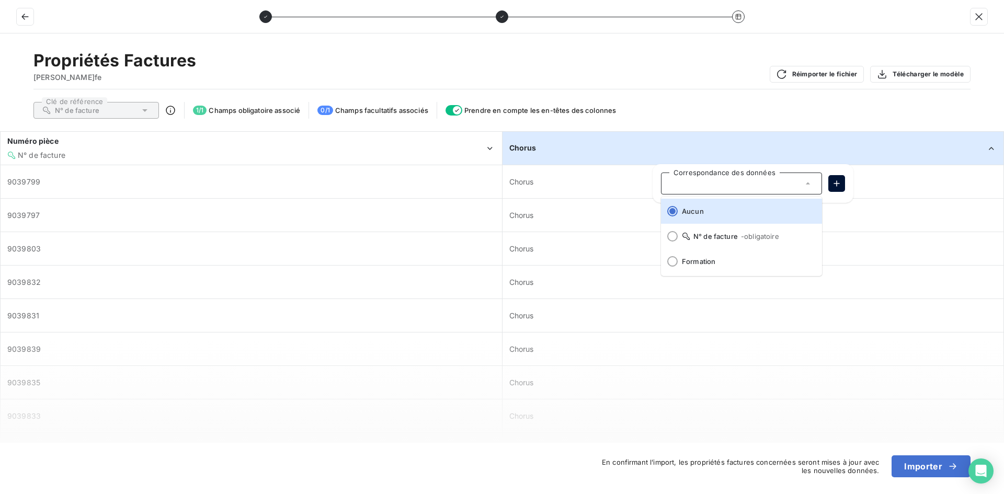
click at [835, 184] on icon "button" at bounding box center [836, 183] width 10 height 10
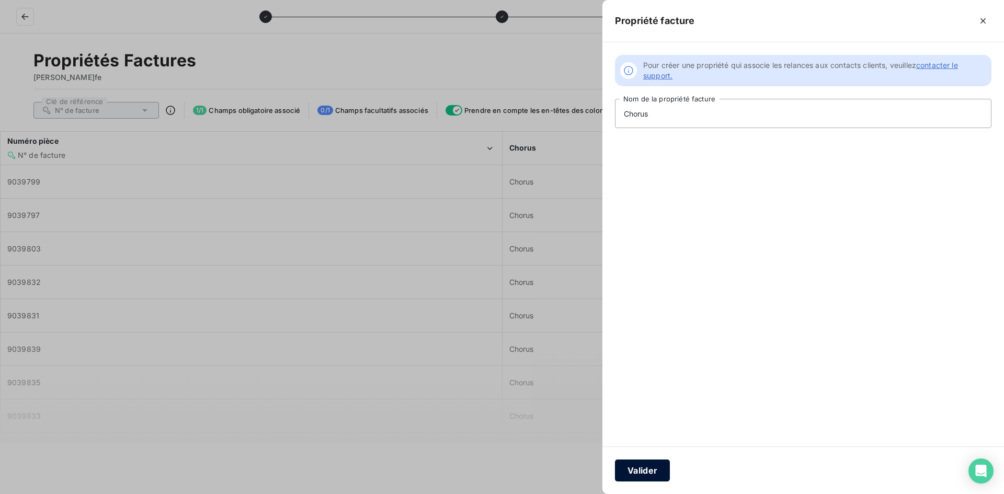
type input "Chorus"
click at [655, 473] on button "Valider" at bounding box center [642, 471] width 55 height 22
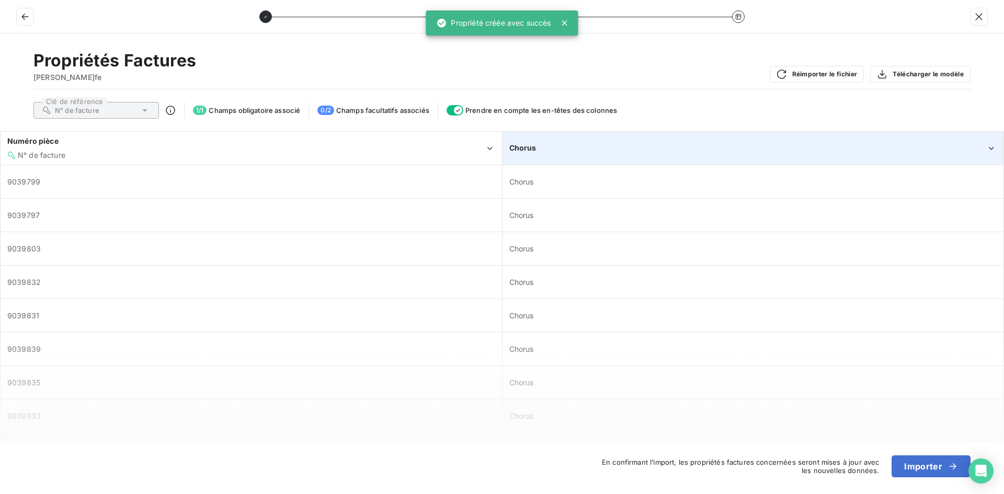
click at [877, 153] on div "Chorus" at bounding box center [747, 148] width 477 height 10
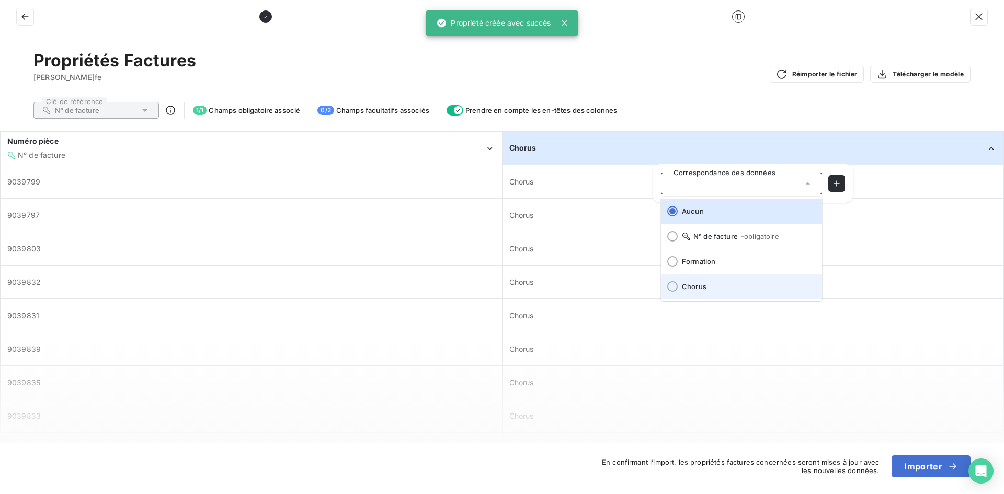
click at [701, 289] on span "Chorus" at bounding box center [748, 286] width 132 height 8
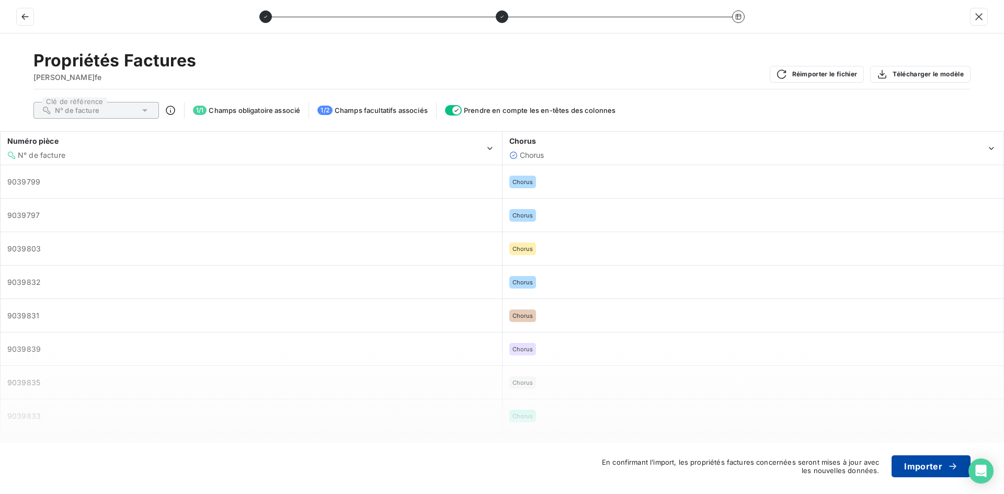
click at [923, 466] on button "Importer" at bounding box center [931, 466] width 79 height 22
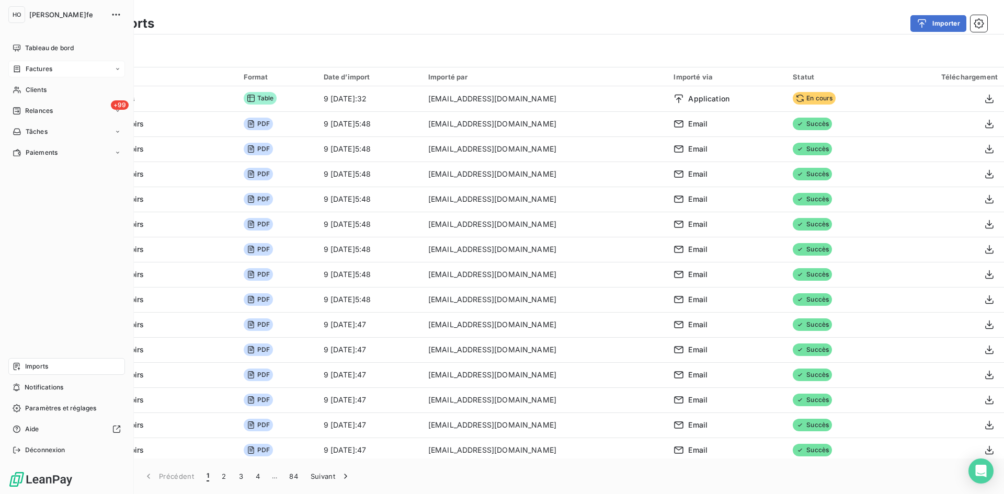
click at [34, 68] on span "Factures" at bounding box center [39, 68] width 27 height 9
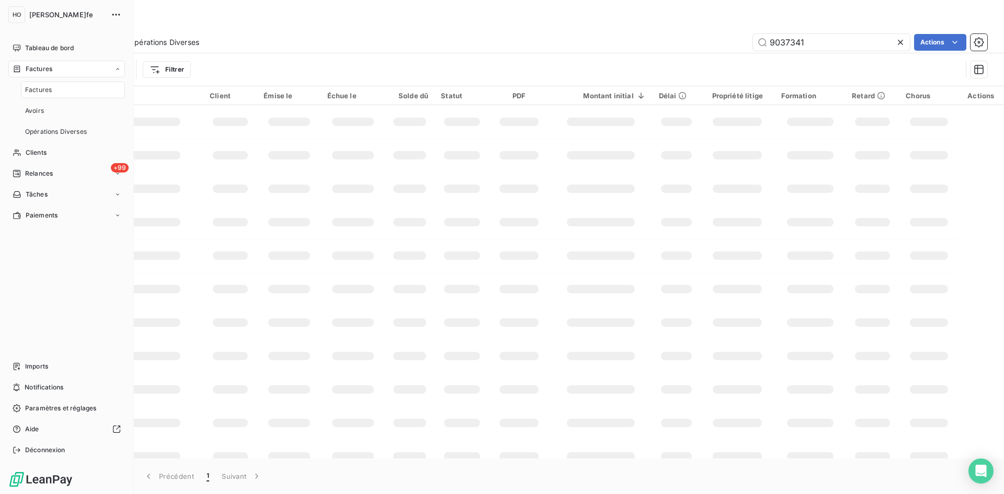
click at [42, 86] on span "Factures" at bounding box center [38, 89] width 27 height 9
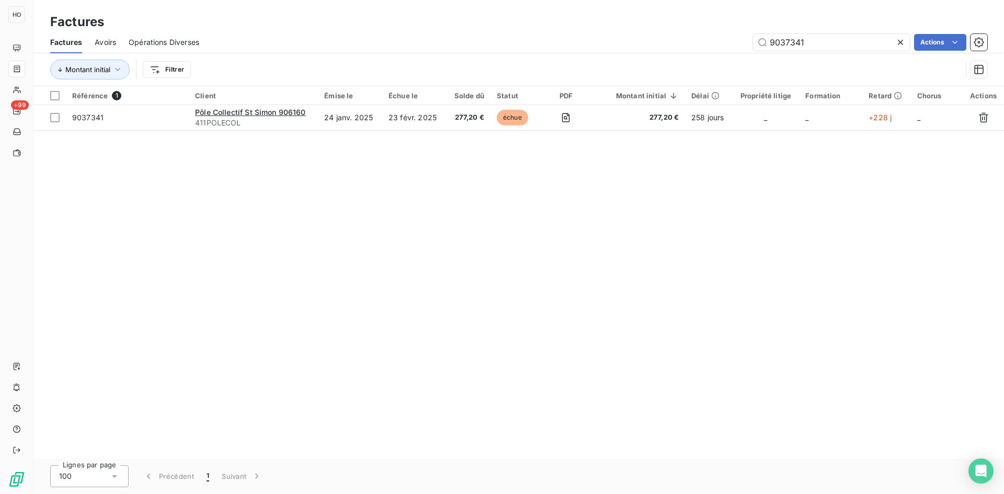
click at [905, 45] on icon at bounding box center [900, 42] width 10 height 10
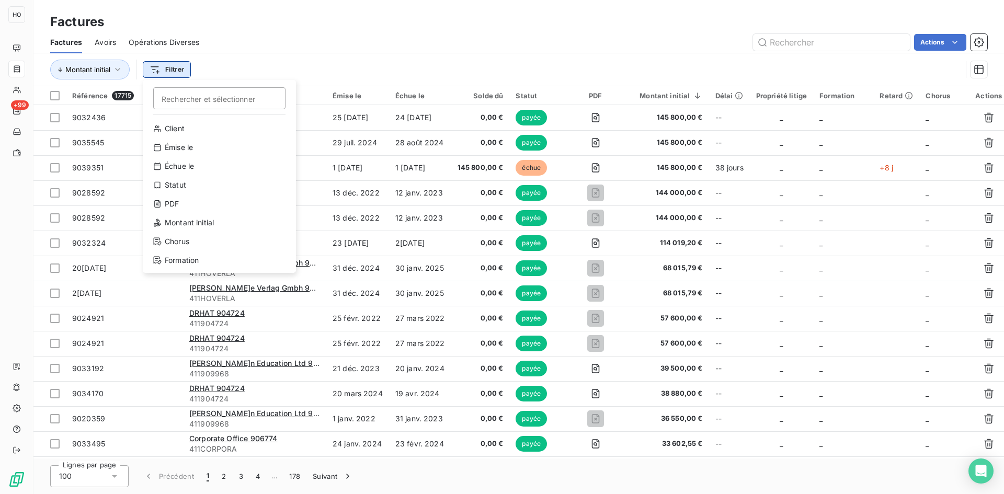
click at [172, 74] on html "HO +99 Factures Factures Avoirs Opérations Diverses Actions Montant initial Fil…" at bounding box center [502, 247] width 1004 height 494
click at [202, 242] on div "Chorus" at bounding box center [219, 241] width 145 height 17
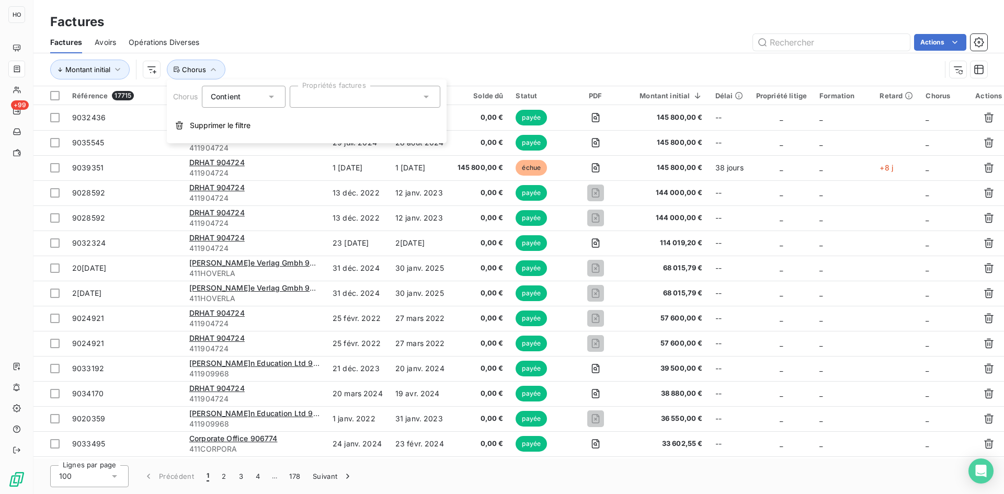
click at [350, 97] on div at bounding box center [365, 97] width 151 height 22
click at [410, 92] on input "text" at bounding box center [360, 96] width 122 height 9
click at [425, 99] on icon at bounding box center [426, 97] width 10 height 10
click at [365, 69] on div "Montant initial Chorus" at bounding box center [495, 70] width 891 height 20
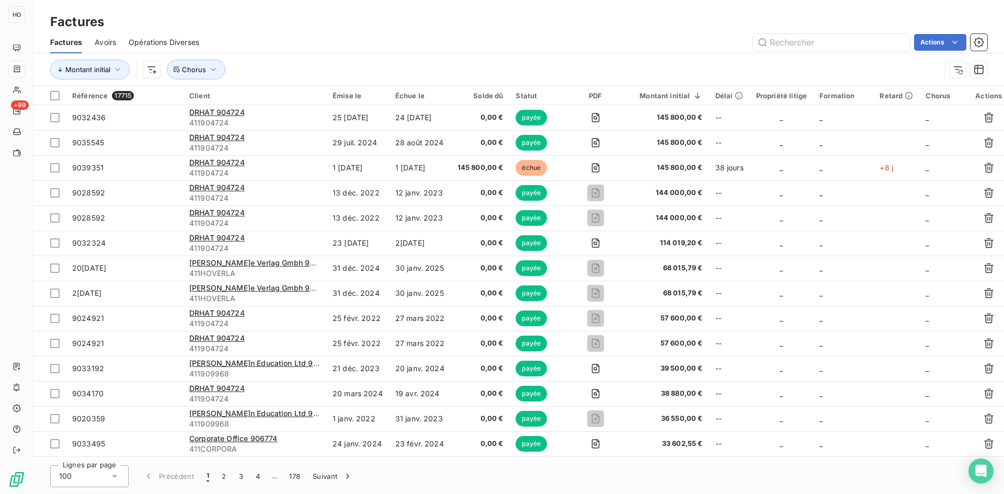
click at [481, 94] on div "Solde dû" at bounding box center [481, 96] width 46 height 8
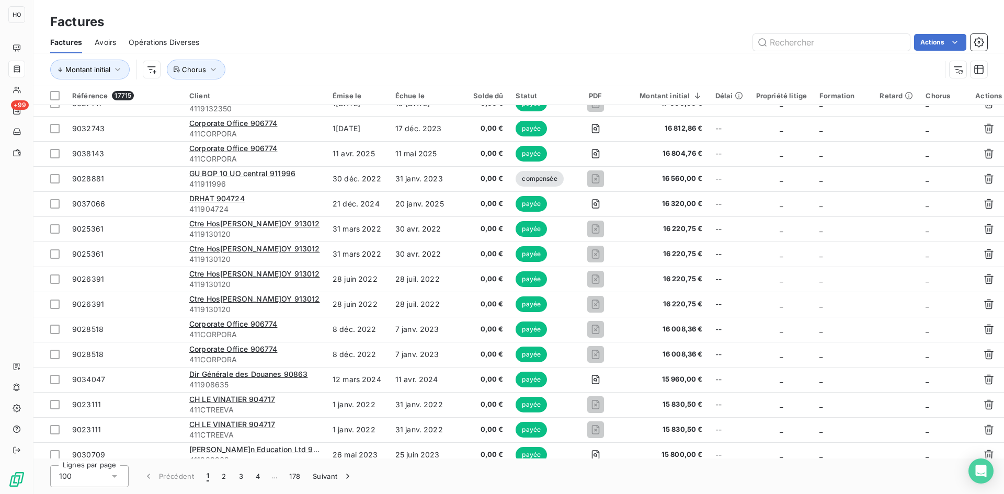
scroll to position [2157, 0]
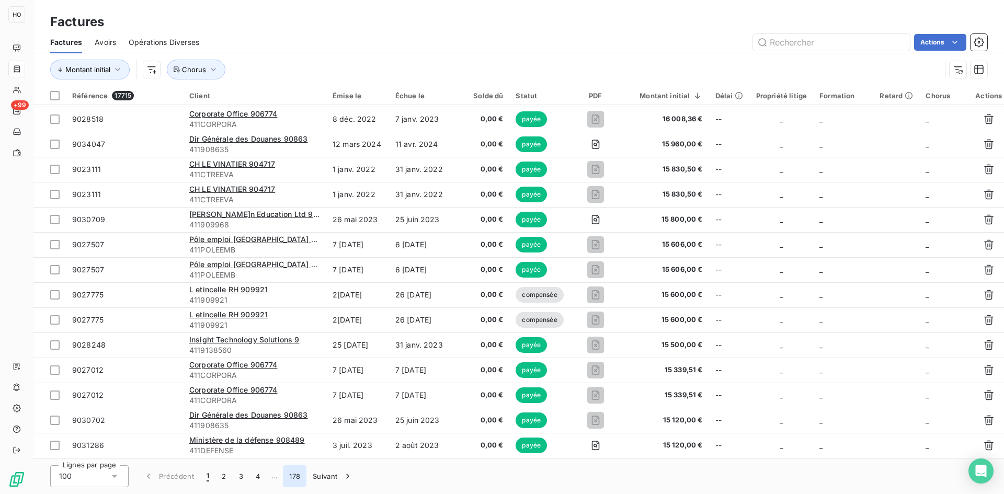
click at [304, 478] on button "178" at bounding box center [295, 476] width 24 height 22
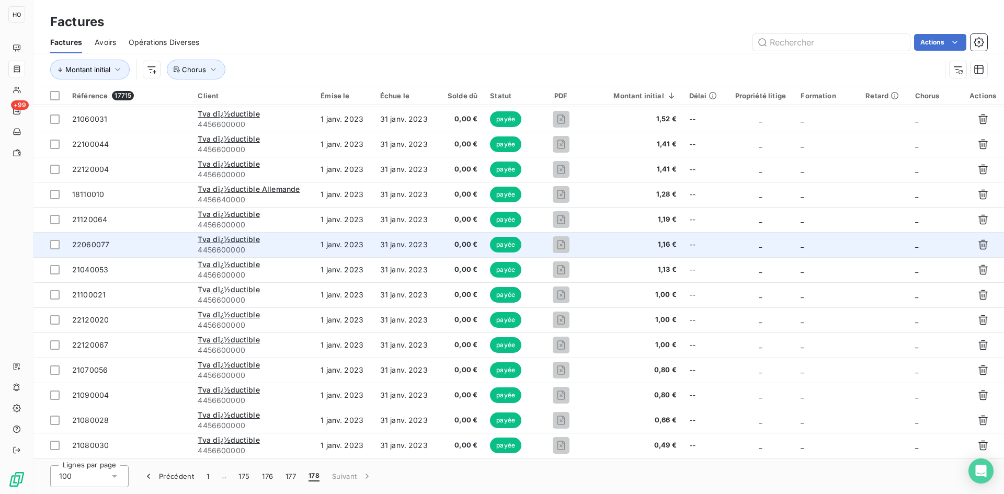
scroll to position [0, 0]
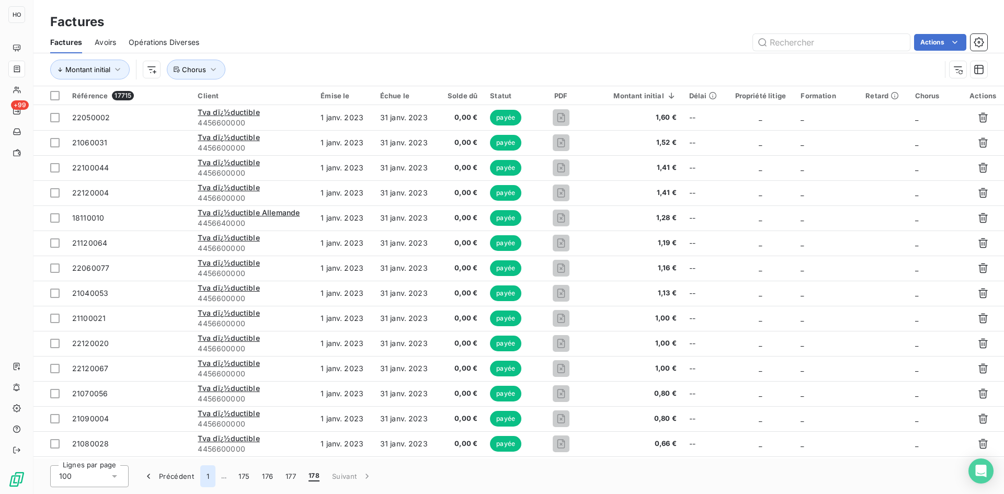
click at [209, 474] on button "1" at bounding box center [207, 476] width 15 height 22
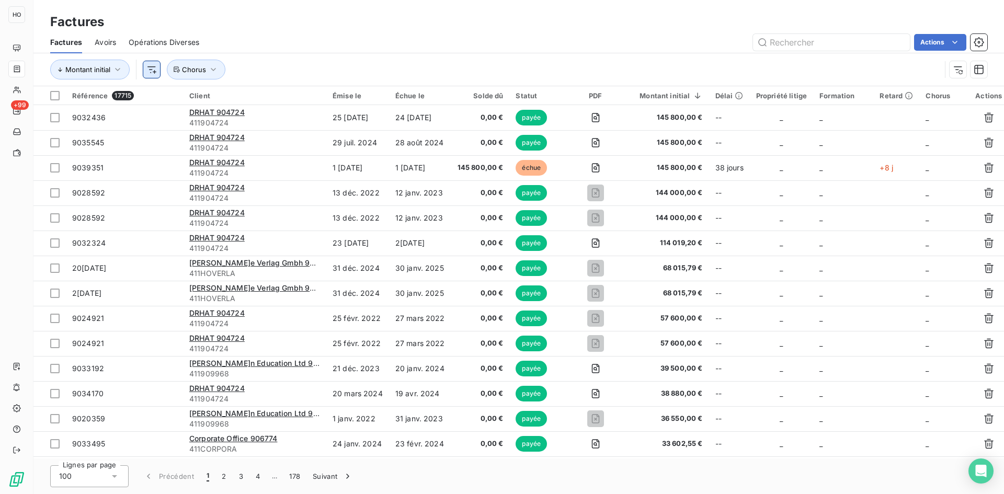
click at [154, 69] on html "HO +99 Factures Factures Avoirs Opérations Diverses Actions Montant initial Cho…" at bounding box center [502, 247] width 1004 height 494
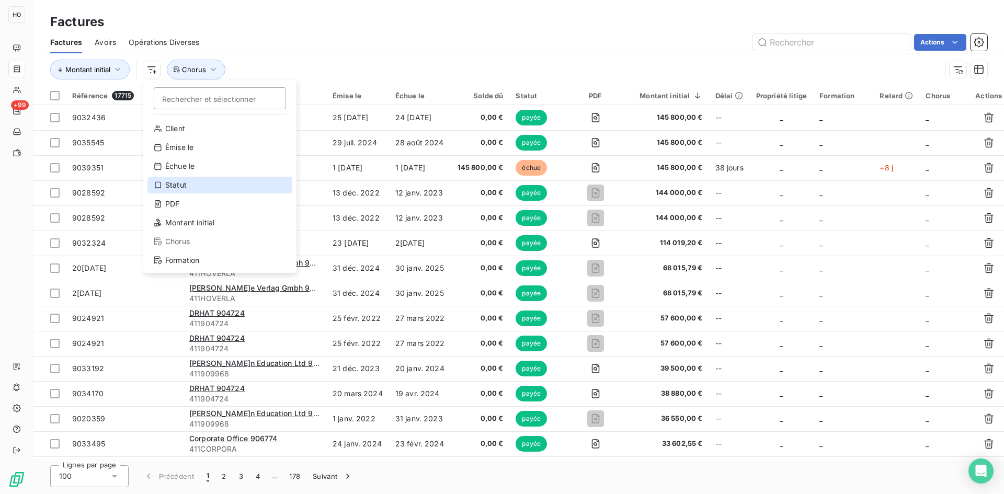
click at [202, 185] on div "Statut" at bounding box center [219, 185] width 145 height 17
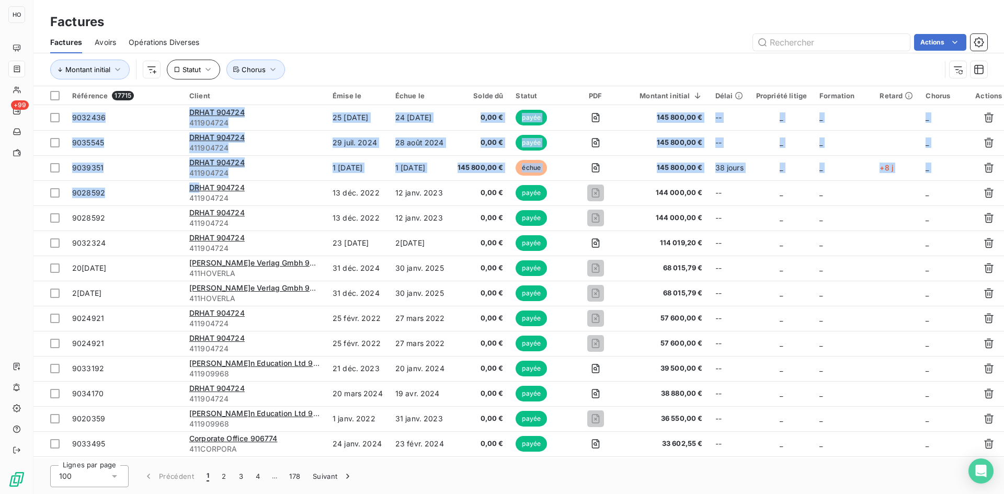
drag, startPoint x: 202, startPoint y: 185, endPoint x: 203, endPoint y: 65, distance: 119.8
click at [203, 65] on div "Factures Factures Avoirs Opérations Diverses Actions Montant initial Statut Cho…" at bounding box center [518, 247] width 971 height 494
click at [203, 65] on button "Statut" at bounding box center [193, 70] width 53 height 20
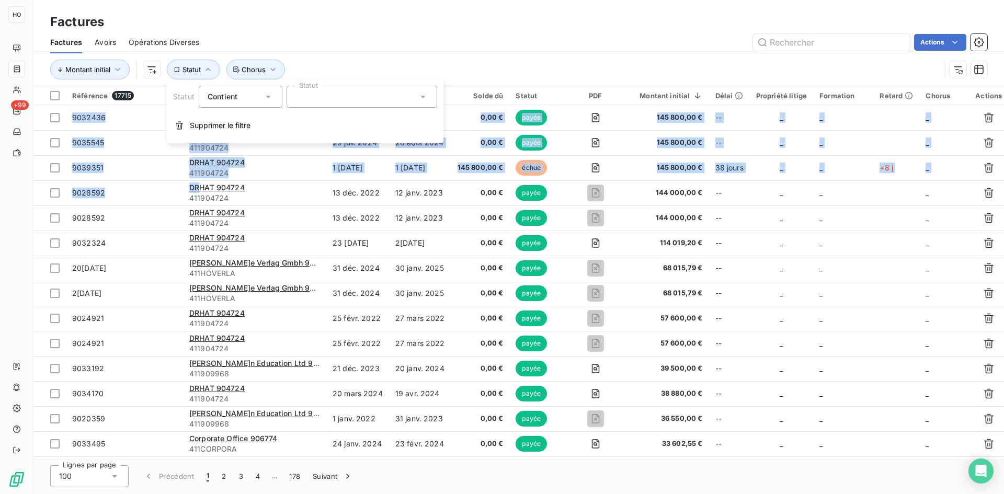
click at [360, 95] on div at bounding box center [362, 97] width 151 height 22
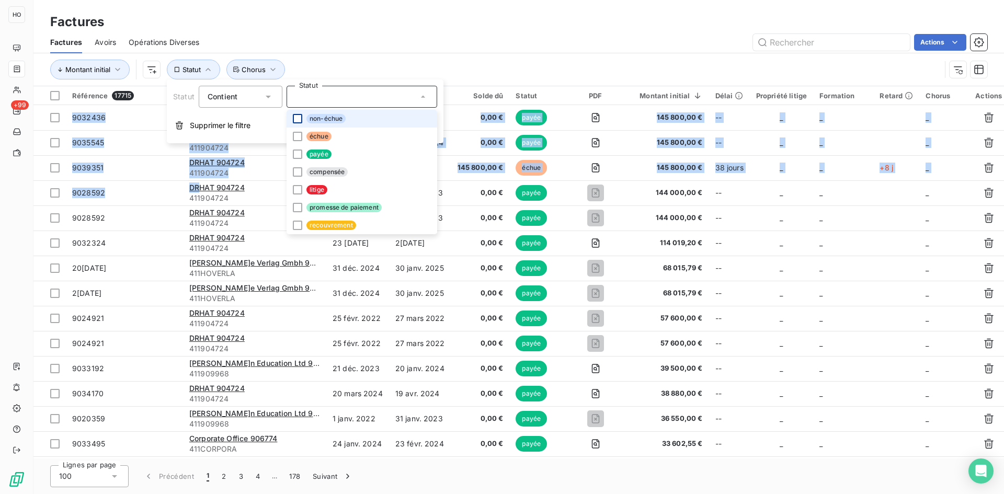
click at [300, 118] on div at bounding box center [297, 118] width 9 height 9
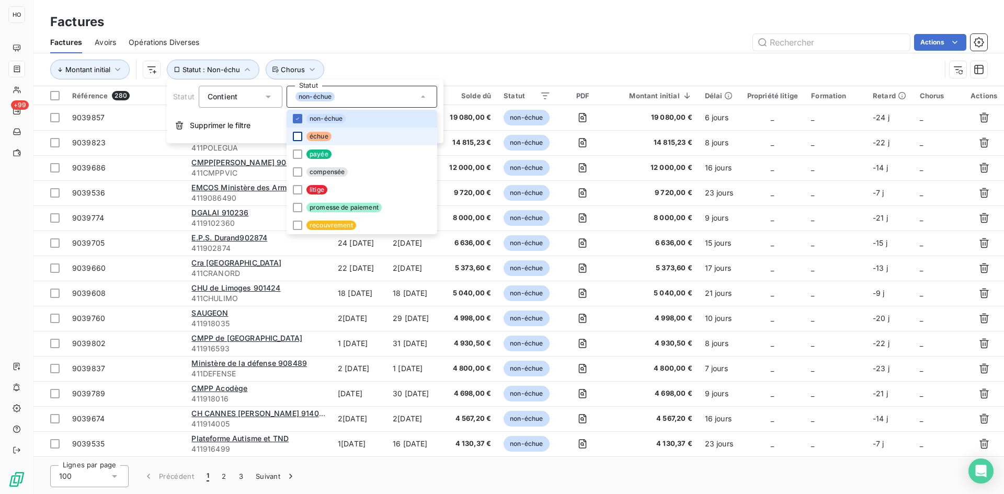
click at [299, 136] on div at bounding box center [297, 136] width 9 height 9
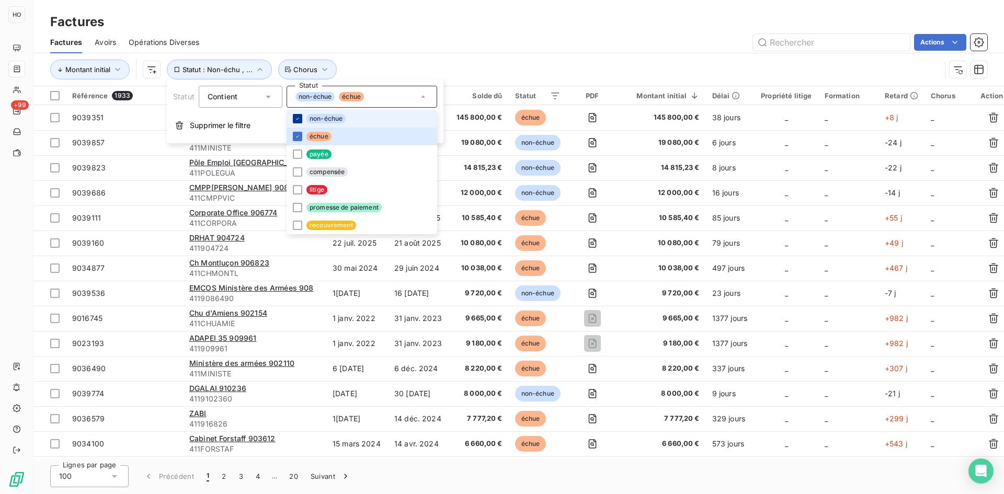
click at [300, 118] on icon at bounding box center [297, 119] width 6 height 6
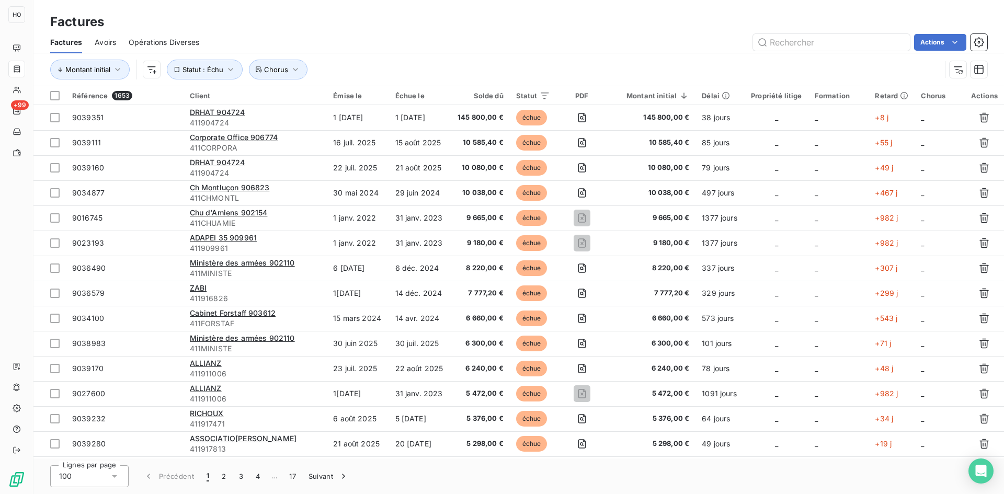
click at [545, 61] on div "Montant initial Statut : Échu Chorus" at bounding box center [495, 70] width 891 height 20
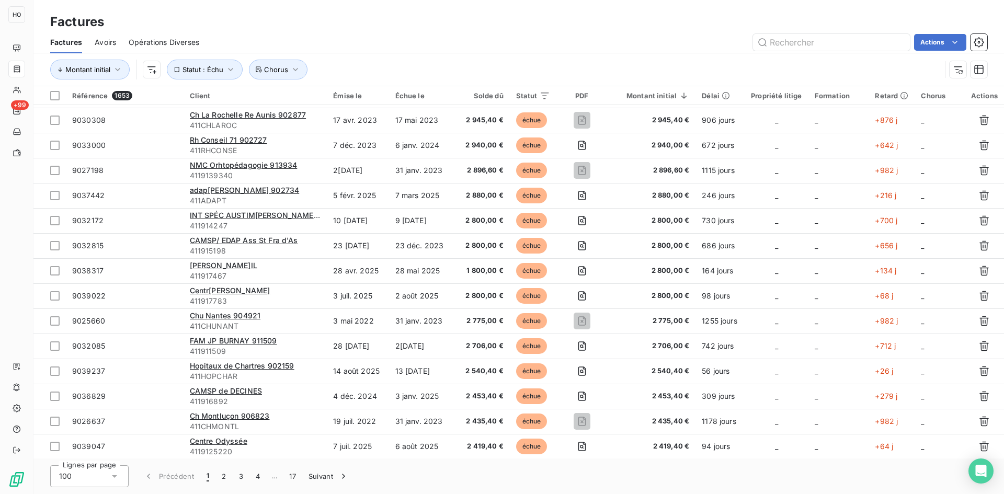
scroll to position [2157, 0]
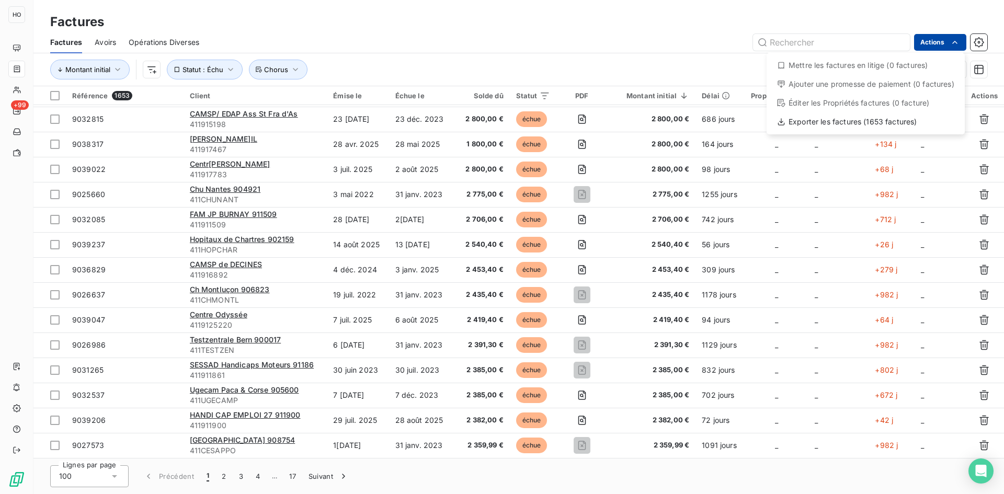
click at [962, 48] on html "HO +99 Factures Factures Avoirs Opérations Diverses Actions Mettre les factures…" at bounding box center [502, 247] width 1004 height 494
click at [885, 126] on div "Exporter les factures (1653 factures)" at bounding box center [866, 121] width 190 height 17
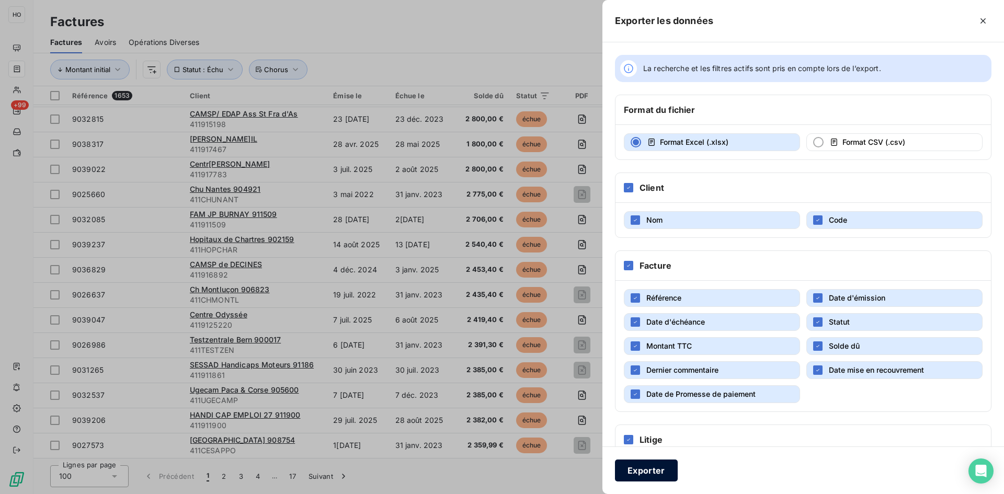
click at [649, 474] on button "Exporter" at bounding box center [646, 471] width 63 height 22
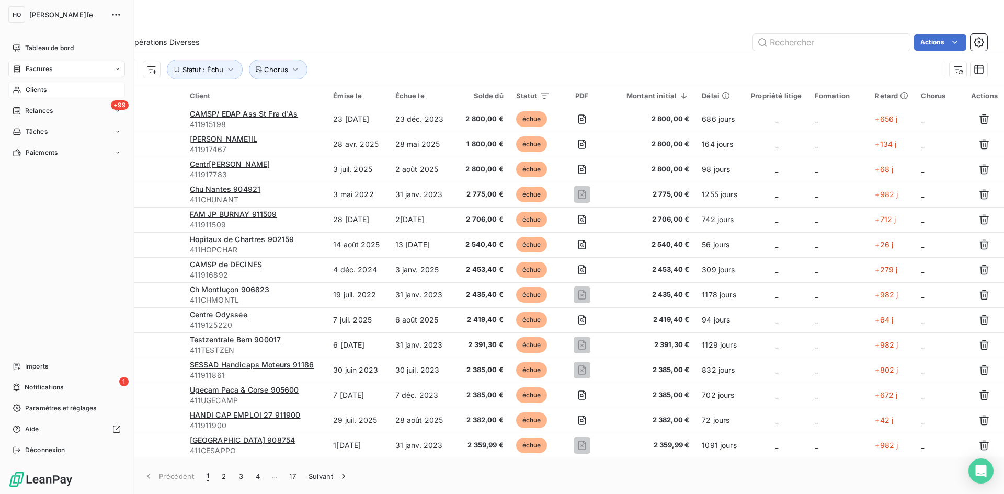
click at [23, 93] on div "Clients" at bounding box center [66, 90] width 117 height 17
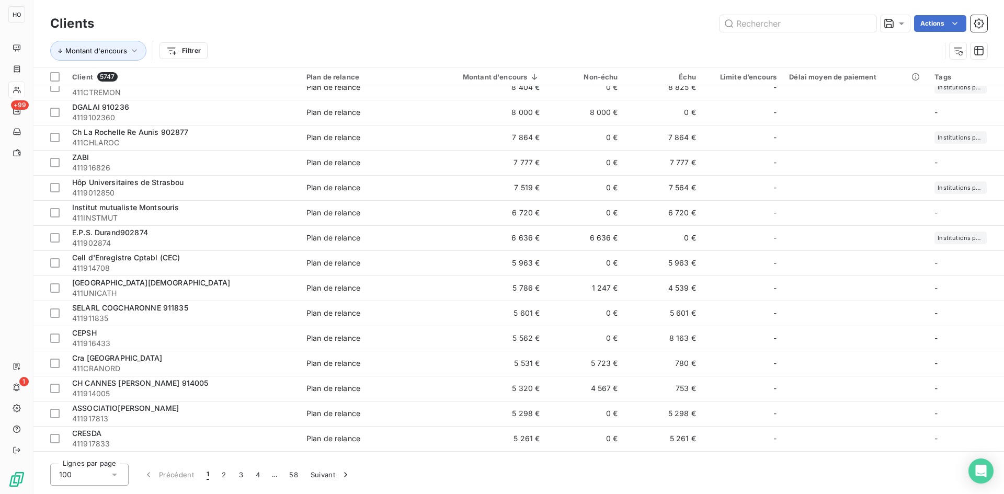
scroll to position [263, 0]
click at [294, 474] on button "58" at bounding box center [293, 475] width 21 height 22
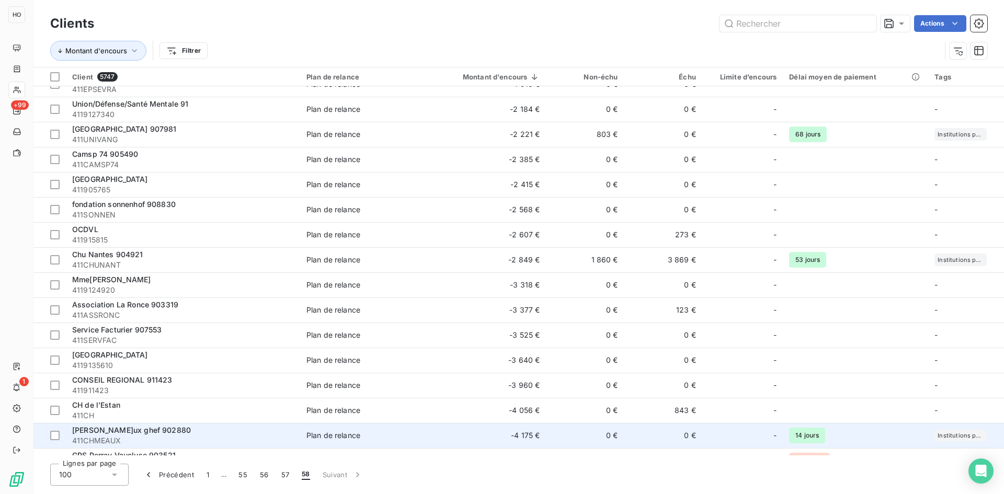
scroll to position [640, 0]
